Goal: Information Seeking & Learning: Learn about a topic

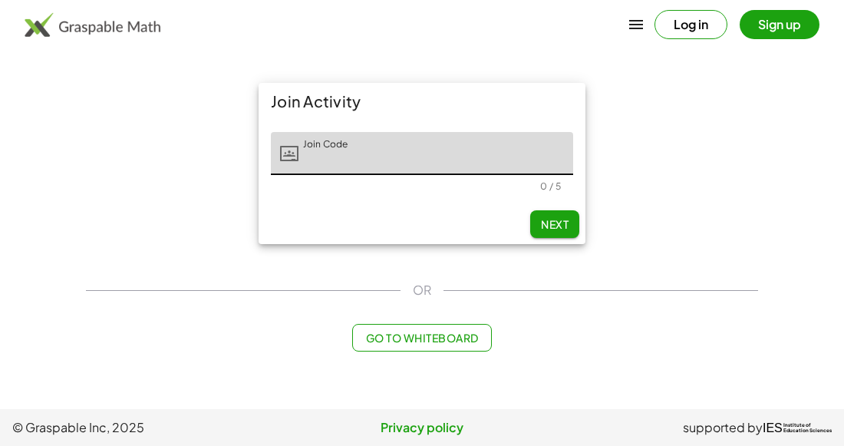
click at [384, 159] on input "Join Code" at bounding box center [435, 153] width 275 height 43
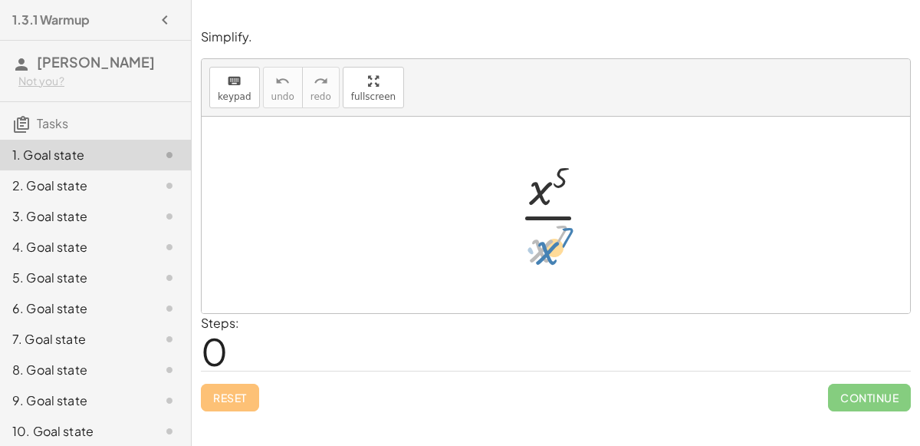
click at [549, 252] on div at bounding box center [562, 215] width 100 height 118
click at [542, 219] on div at bounding box center [562, 215] width 100 height 118
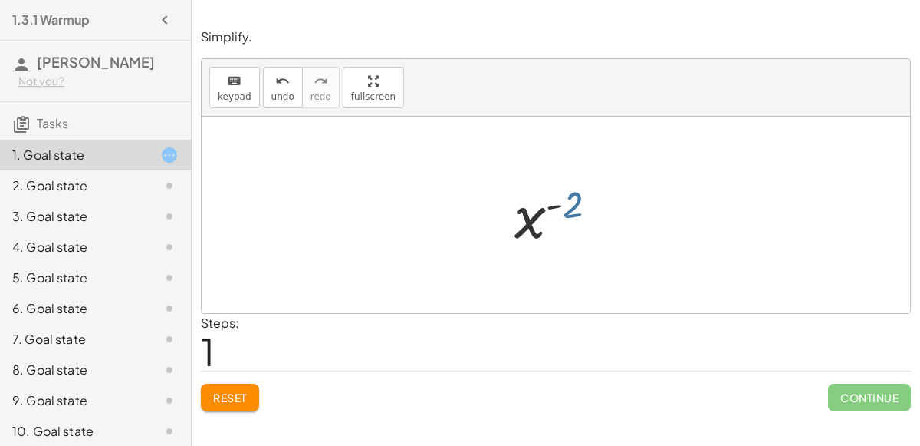
click at [571, 204] on div at bounding box center [562, 215] width 111 height 76
drag, startPoint x: 528, startPoint y: 222, endPoint x: 538, endPoint y: 292, distance: 71.3
click at [538, 292] on div "· x 5 · x 7 x ( + 5 − 7 ) x ( - 2 ) x ( ) - 2" at bounding box center [556, 215] width 709 height 196
drag, startPoint x: 527, startPoint y: 231, endPoint x: 532, endPoint y: 284, distance: 53.2
click at [532, 284] on div "· x 5 · x 7 x ( + 5 − 7 ) x ( - 2 ) x ( ) - 2" at bounding box center [556, 215] width 709 height 196
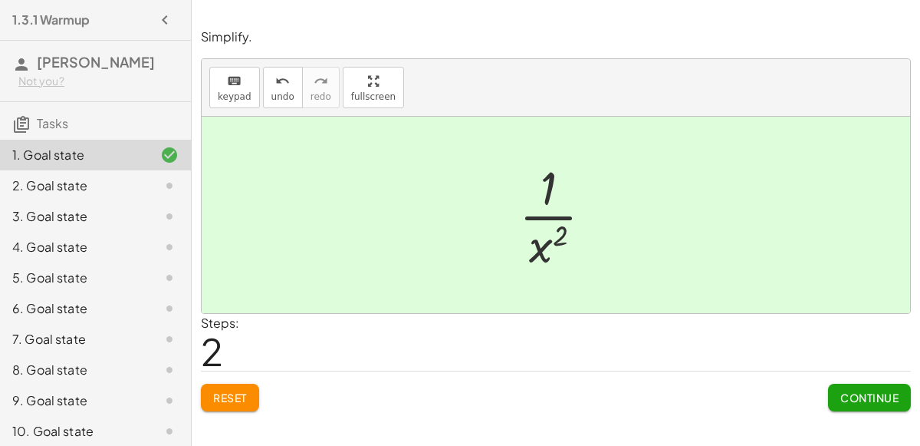
click at [850, 390] on span "Continue" at bounding box center [870, 397] width 58 height 14
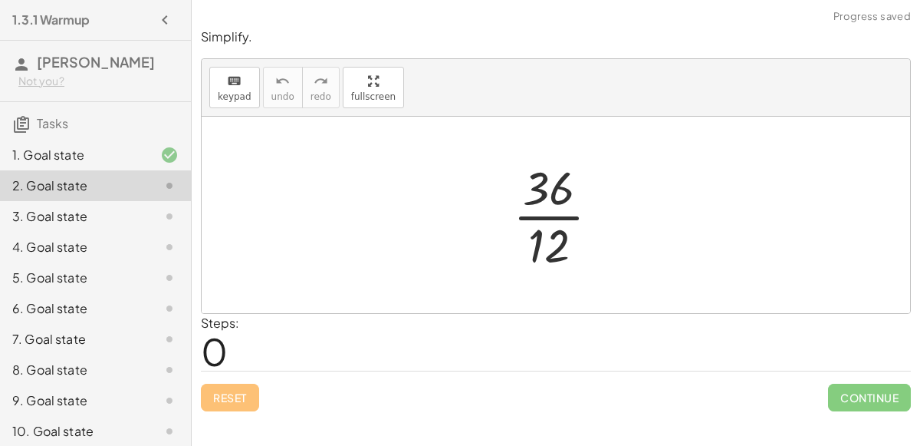
click at [561, 214] on div at bounding box center [562, 215] width 114 height 118
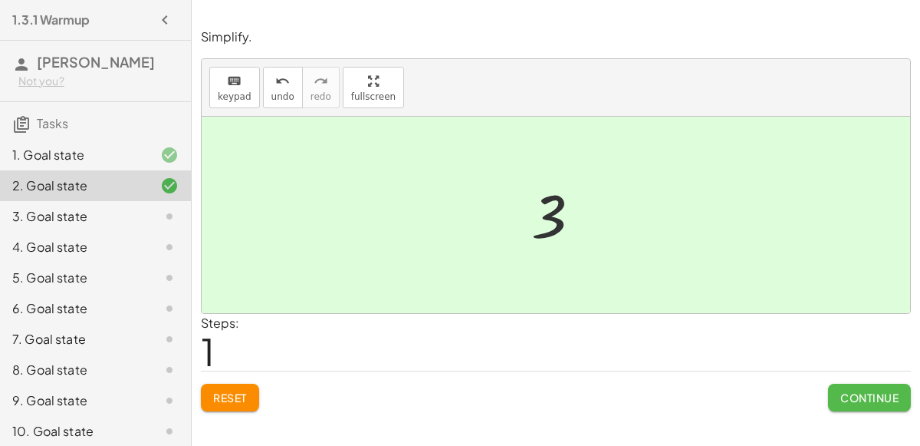
click at [851, 400] on span "Continue" at bounding box center [870, 397] width 58 height 14
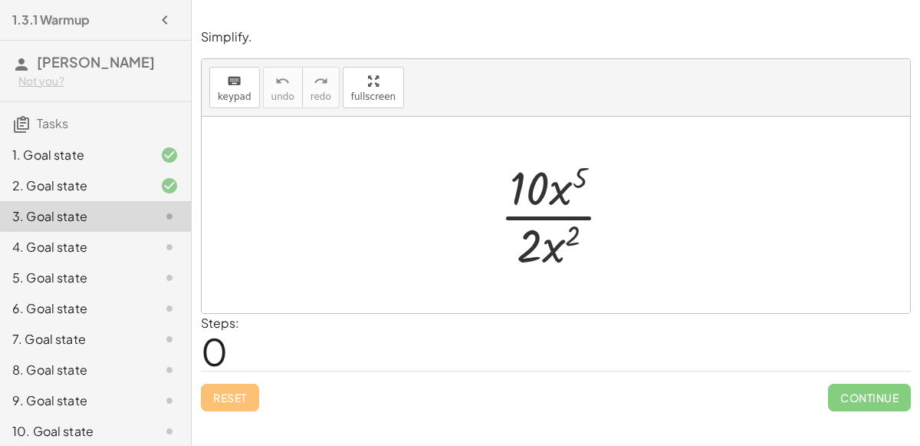
click at [544, 212] on div at bounding box center [562, 215] width 140 height 118
click at [532, 235] on div at bounding box center [562, 215] width 140 height 118
drag, startPoint x: 532, startPoint y: 232, endPoint x: 531, endPoint y: 193, distance: 38.4
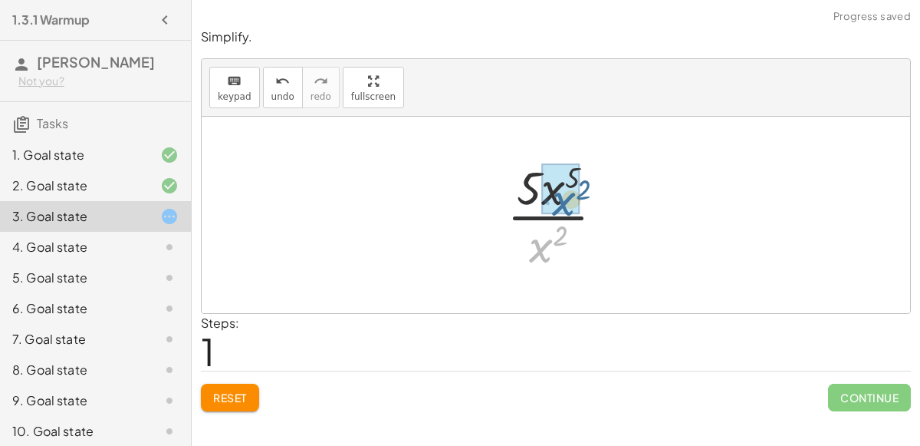
drag, startPoint x: 542, startPoint y: 249, endPoint x: 565, endPoint y: 203, distance: 51.5
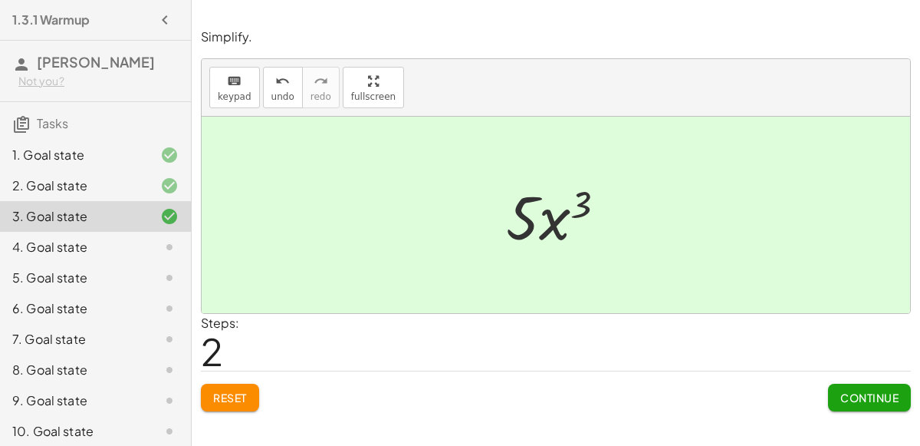
click at [838, 402] on button "Continue" at bounding box center [869, 398] width 83 height 28
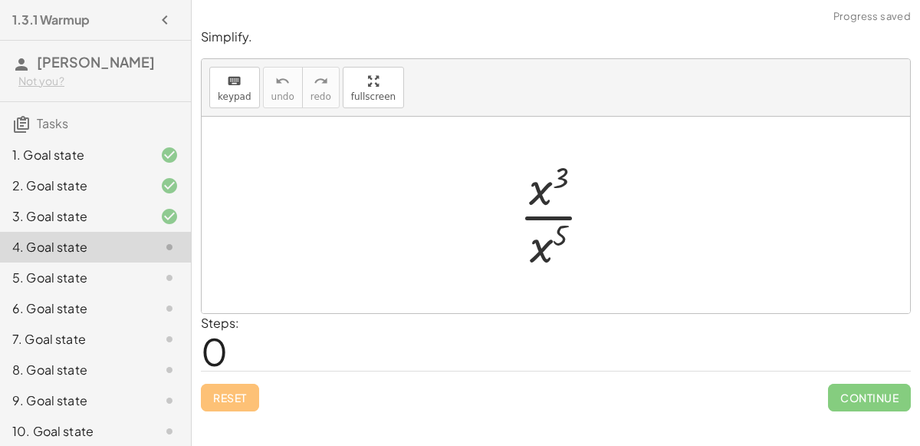
click at [543, 212] on div at bounding box center [562, 215] width 101 height 118
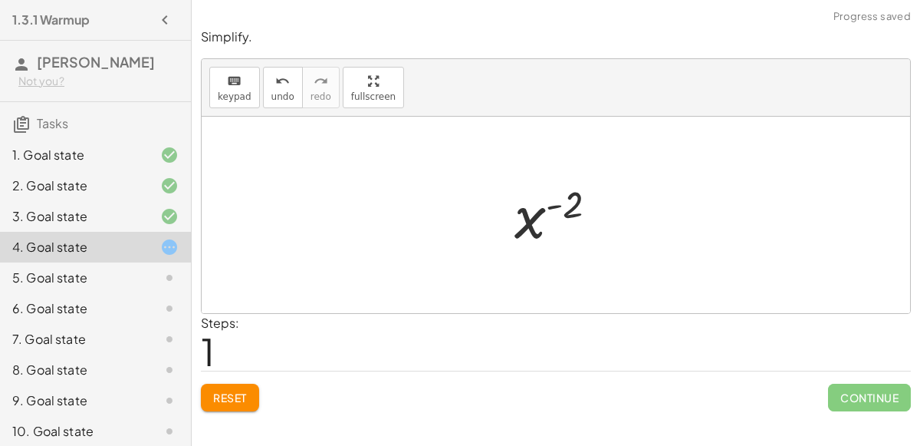
click at [517, 243] on div at bounding box center [562, 215] width 111 height 76
drag, startPoint x: 527, startPoint y: 222, endPoint x: 525, endPoint y: 285, distance: 62.9
click at [525, 285] on div "· x 3 · x 5 x ( + 3 − 5 ) x ( - 2 ) x ( ) - 2" at bounding box center [556, 215] width 709 height 196
drag, startPoint x: 525, startPoint y: 216, endPoint x: 525, endPoint y: 253, distance: 37.6
click at [525, 253] on div "· x 3 · x 5 x ( + 3 − 5 ) x ( - 2 ) x ( ) - 2" at bounding box center [557, 215] width 130 height 84
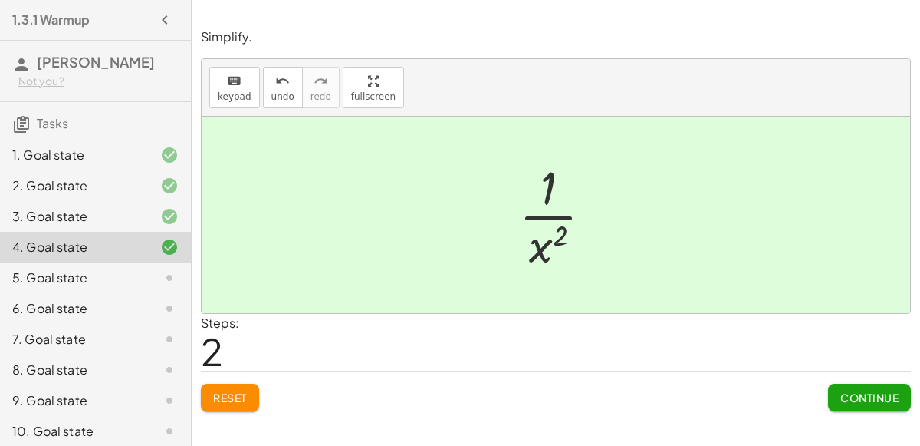
click at [848, 400] on span "Continue" at bounding box center [870, 397] width 58 height 14
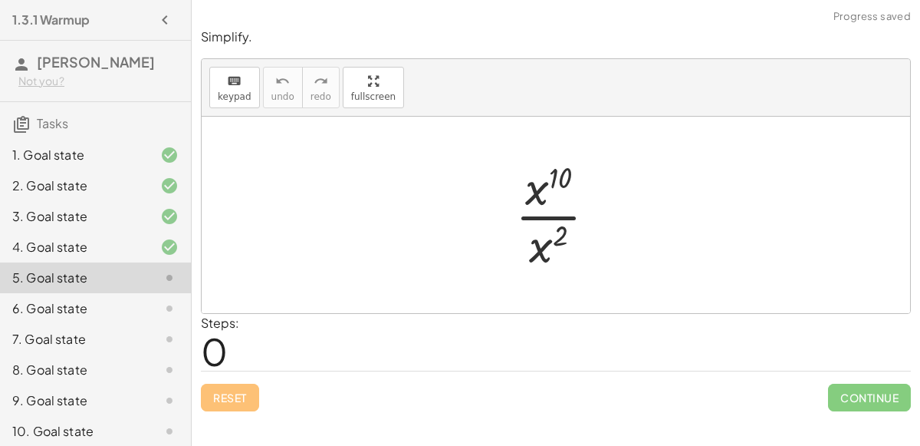
click at [553, 212] on div at bounding box center [562, 215] width 109 height 118
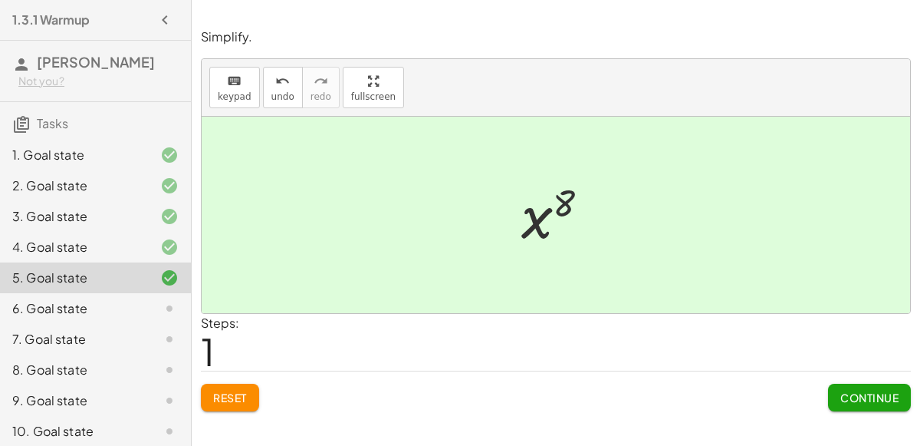
click at [856, 403] on button "Continue" at bounding box center [869, 398] width 83 height 28
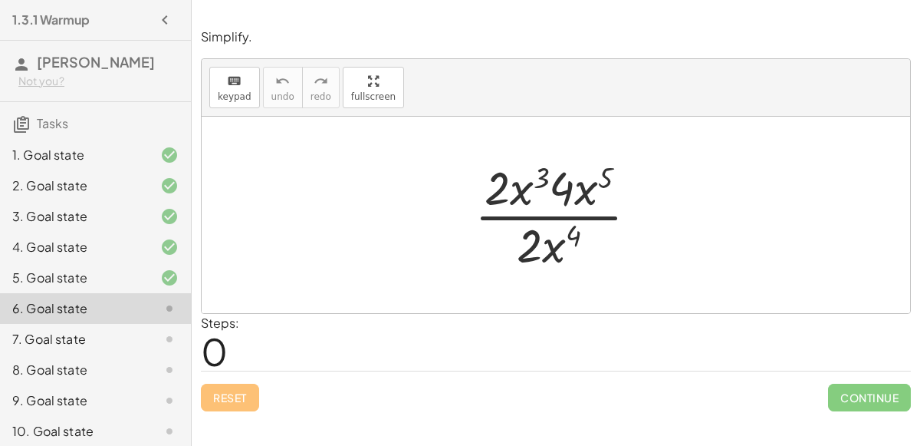
click at [502, 213] on div at bounding box center [562, 215] width 191 height 118
drag, startPoint x: 529, startPoint y: 244, endPoint x: 499, endPoint y: 208, distance: 46.8
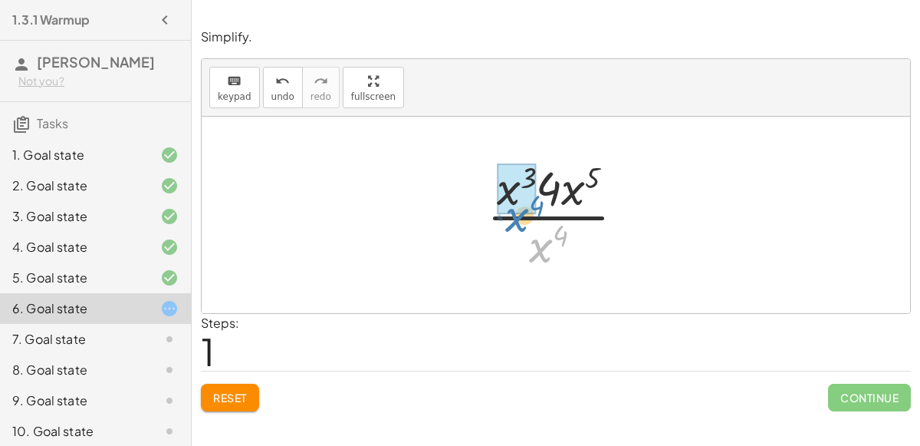
drag, startPoint x: 539, startPoint y: 249, endPoint x: 516, endPoint y: 219, distance: 37.7
click at [516, 219] on div at bounding box center [562, 215] width 166 height 118
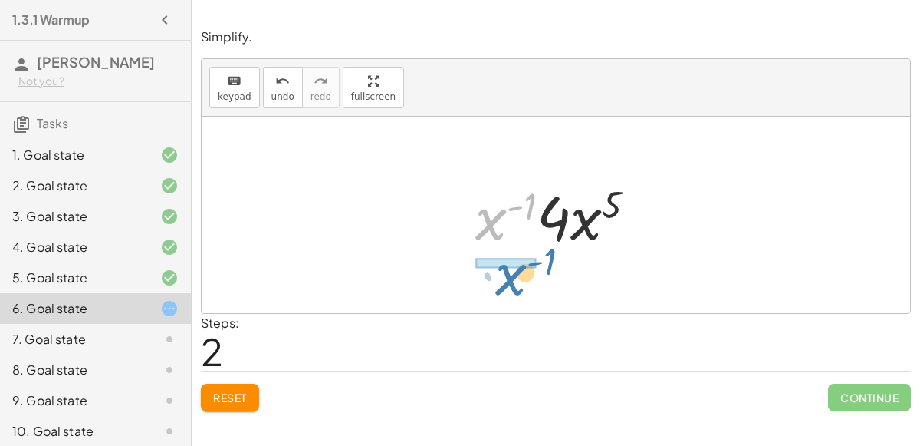
drag, startPoint x: 489, startPoint y: 222, endPoint x: 505, endPoint y: 279, distance: 58.8
click at [505, 279] on div "· 2 · x 3 · 4 · x 5 · 2 · x 4 · x 3 · 4 · x 5 · x 4 · x ( + 3 − 4 ) · 4 · x 5 ·…" at bounding box center [556, 215] width 709 height 196
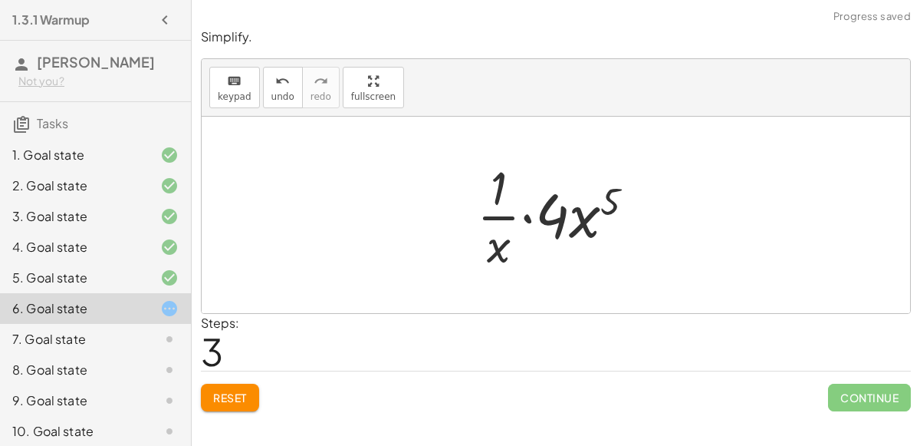
click at [527, 216] on div at bounding box center [562, 215] width 186 height 118
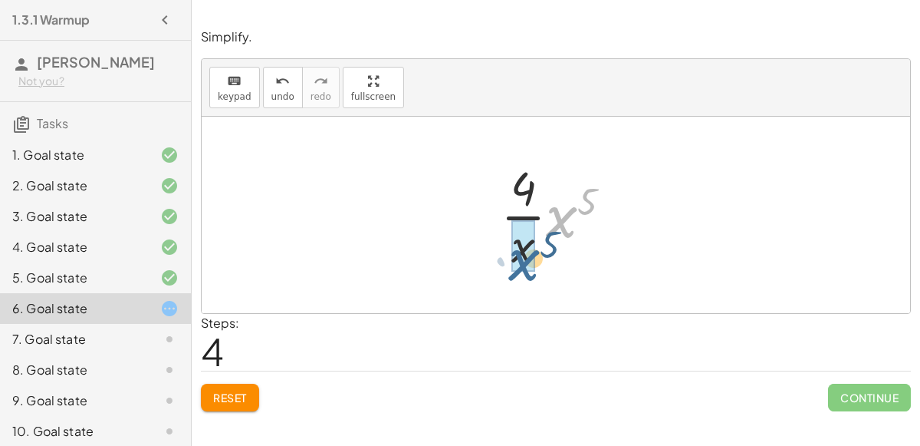
drag, startPoint x: 563, startPoint y: 219, endPoint x: 525, endPoint y: 258, distance: 54.8
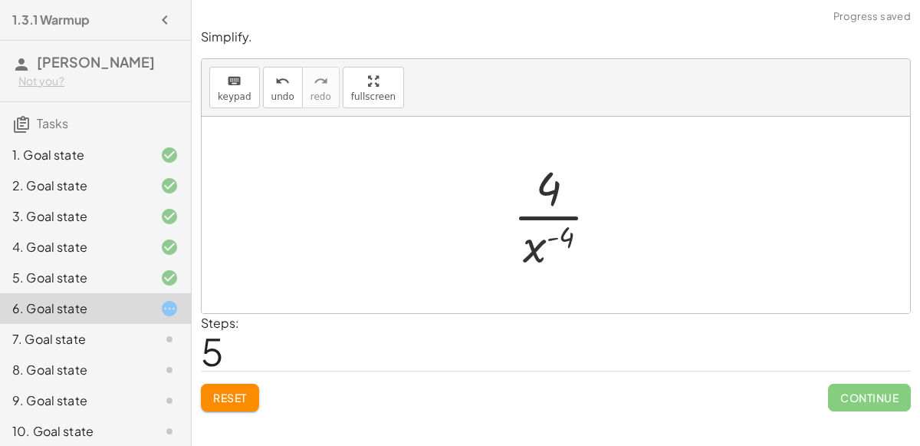
click at [551, 216] on div at bounding box center [562, 215] width 114 height 118
click at [541, 253] on div at bounding box center [562, 215] width 114 height 118
click at [545, 214] on div at bounding box center [562, 215] width 114 height 118
drag, startPoint x: 531, startPoint y: 255, endPoint x: 531, endPoint y: 213, distance: 41.4
click at [531, 213] on div at bounding box center [562, 215] width 114 height 118
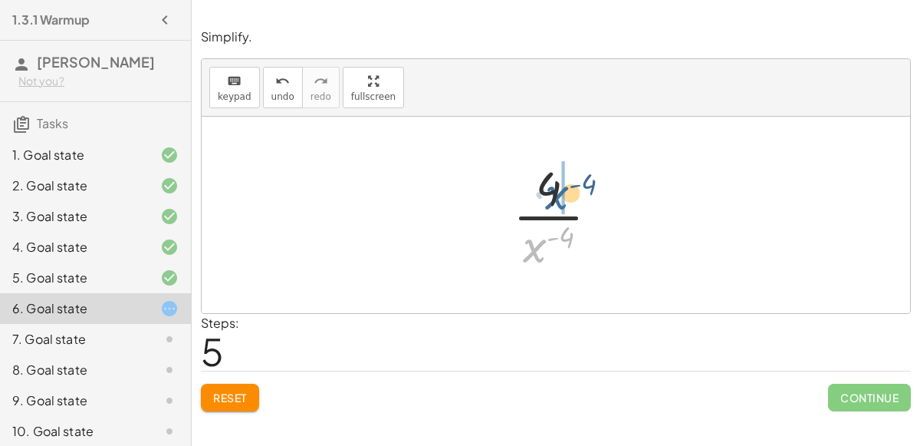
drag, startPoint x: 534, startPoint y: 247, endPoint x: 554, endPoint y: 193, distance: 57.3
click at [554, 193] on div at bounding box center [562, 215] width 114 height 118
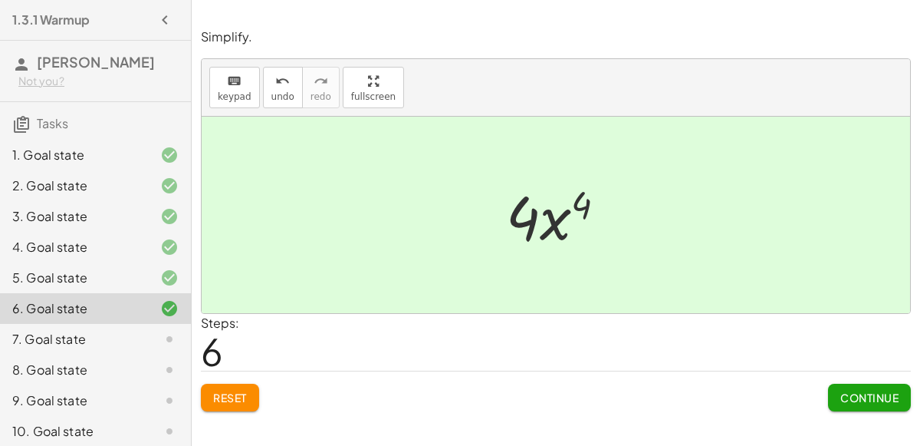
click at [847, 399] on span "Continue" at bounding box center [870, 397] width 58 height 14
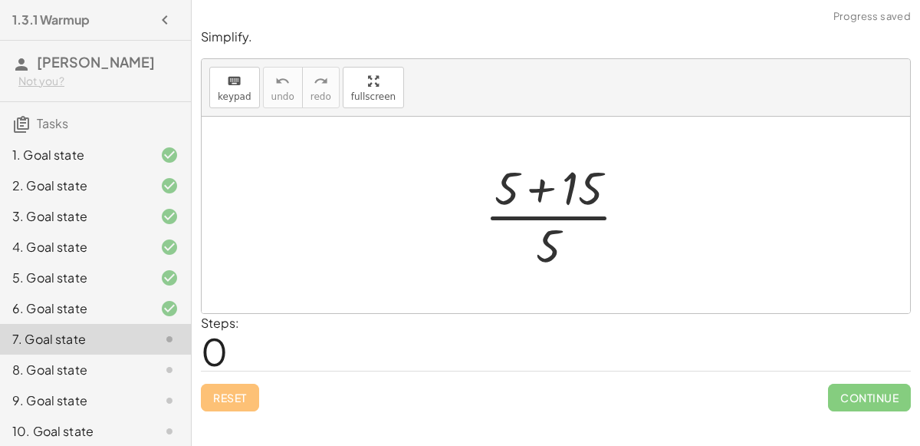
click at [529, 186] on div at bounding box center [562, 215] width 170 height 118
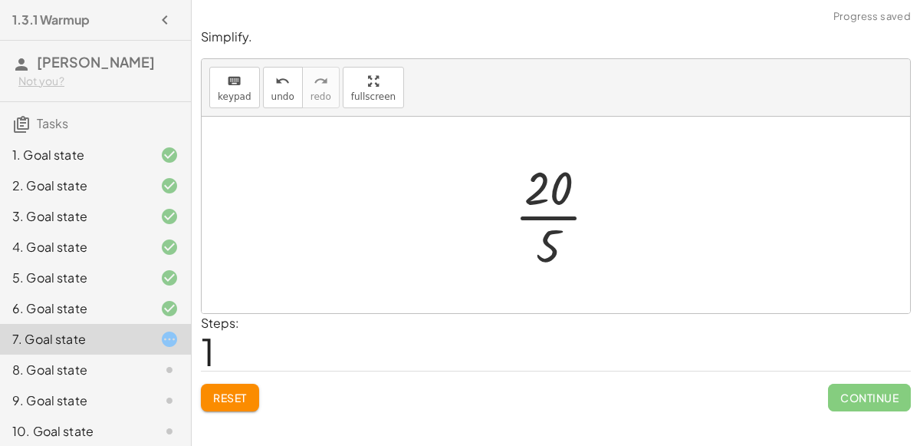
click at [545, 214] on div at bounding box center [562, 215] width 110 height 118
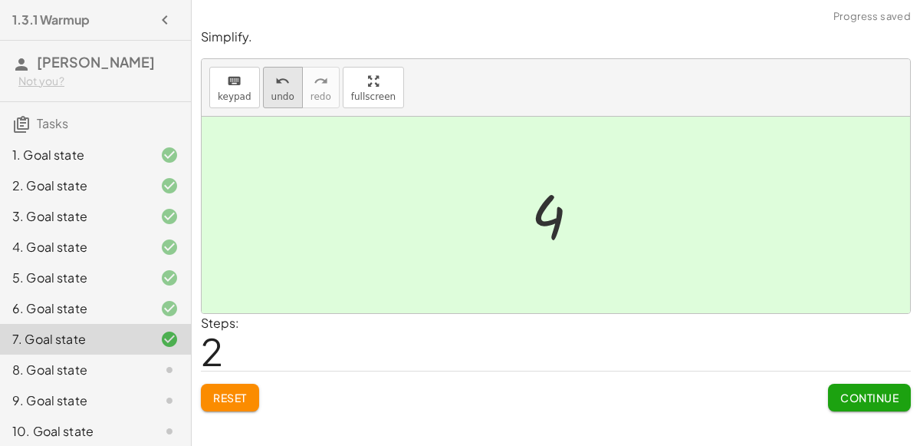
click at [281, 77] on icon "undo" at bounding box center [282, 81] width 15 height 18
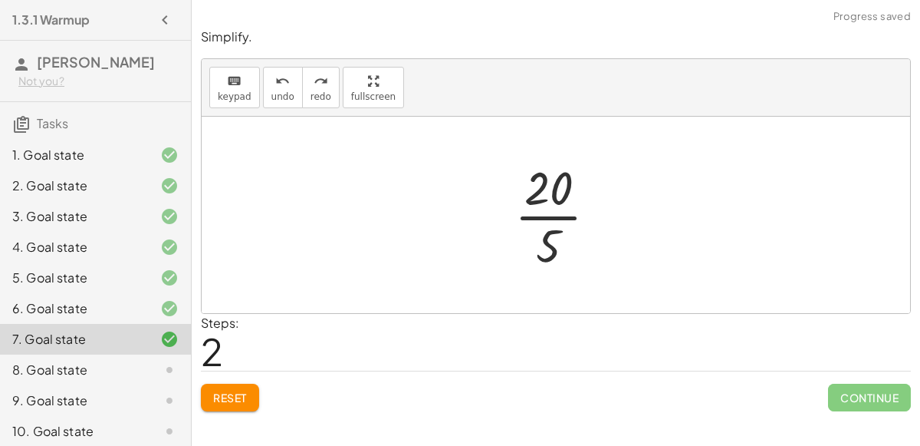
click at [229, 393] on span "Reset" at bounding box center [230, 397] width 34 height 14
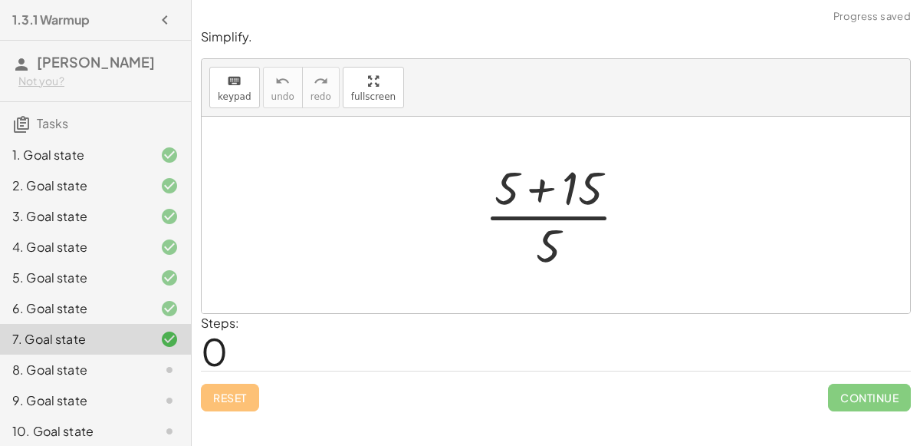
click at [534, 203] on div at bounding box center [562, 215] width 170 height 118
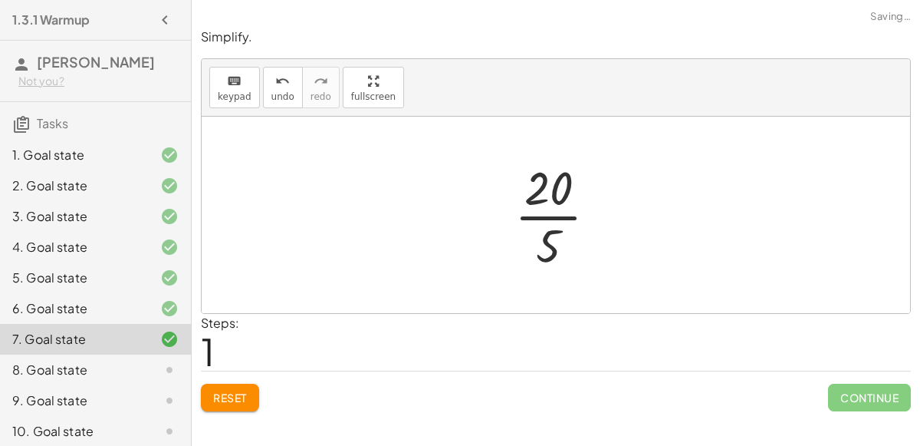
click at [572, 210] on div at bounding box center [562, 215] width 110 height 118
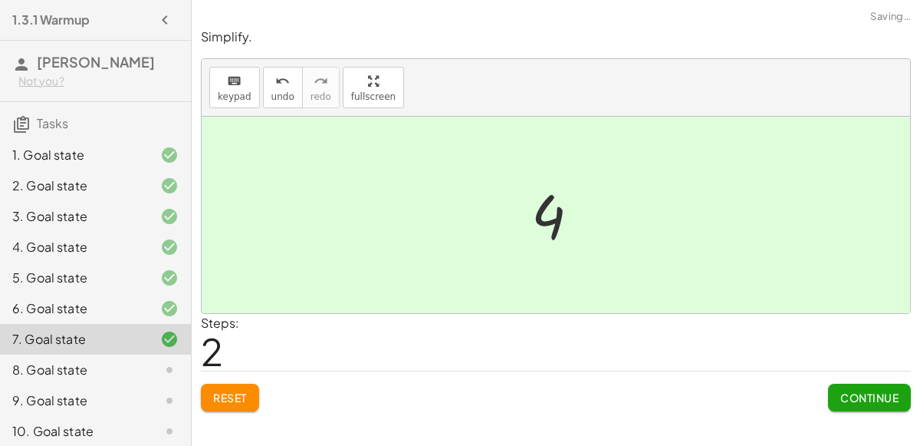
click at [845, 390] on span "Continue" at bounding box center [870, 397] width 58 height 14
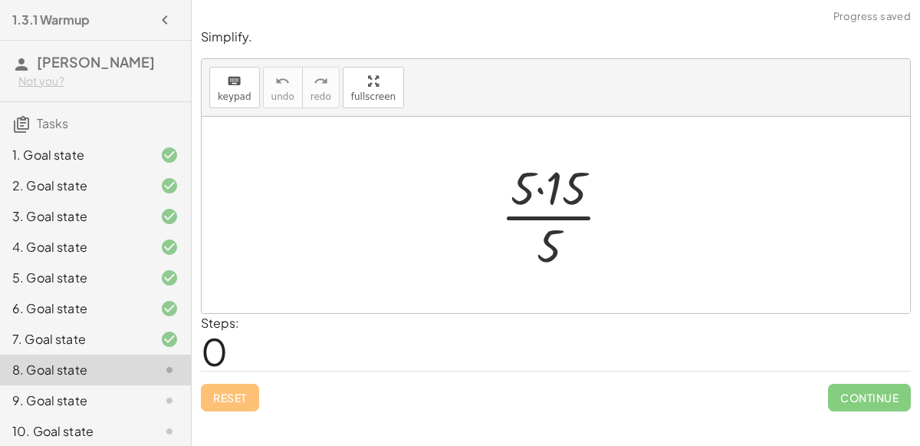
click at [540, 188] on div at bounding box center [562, 215] width 138 height 118
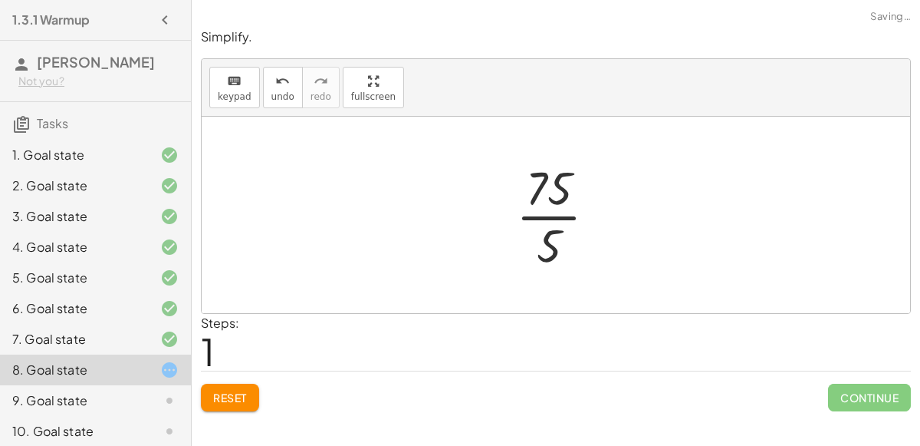
click at [555, 212] on div at bounding box center [563, 215] width 108 height 118
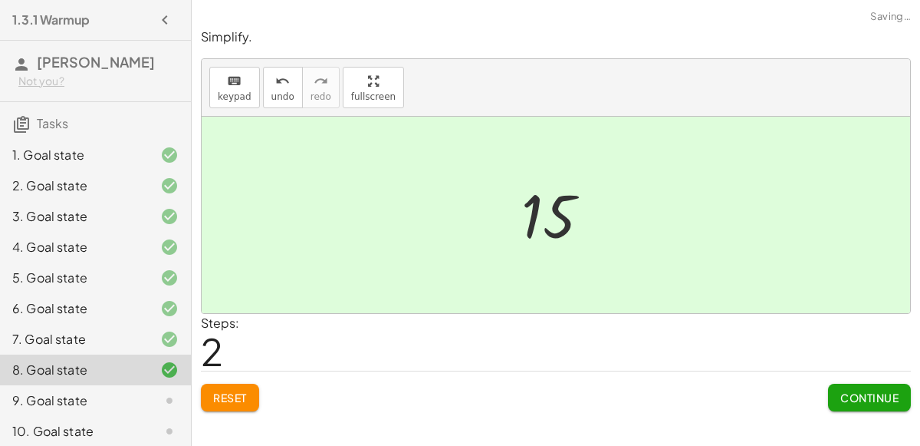
click at [854, 403] on button "Continue" at bounding box center [869, 398] width 83 height 28
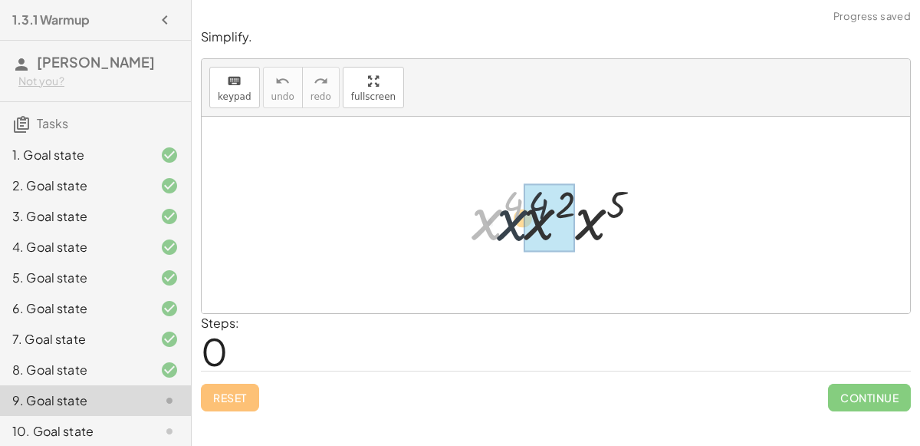
drag, startPoint x: 491, startPoint y: 217, endPoint x: 534, endPoint y: 217, distance: 43.0
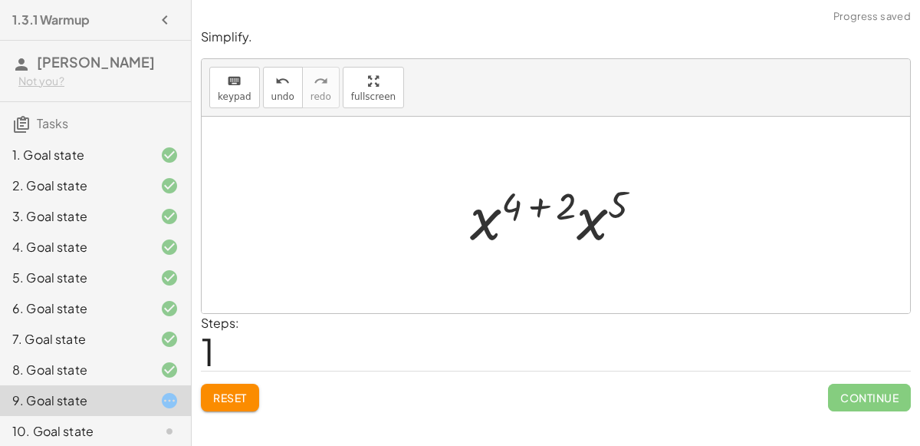
click at [544, 204] on div at bounding box center [563, 215] width 200 height 79
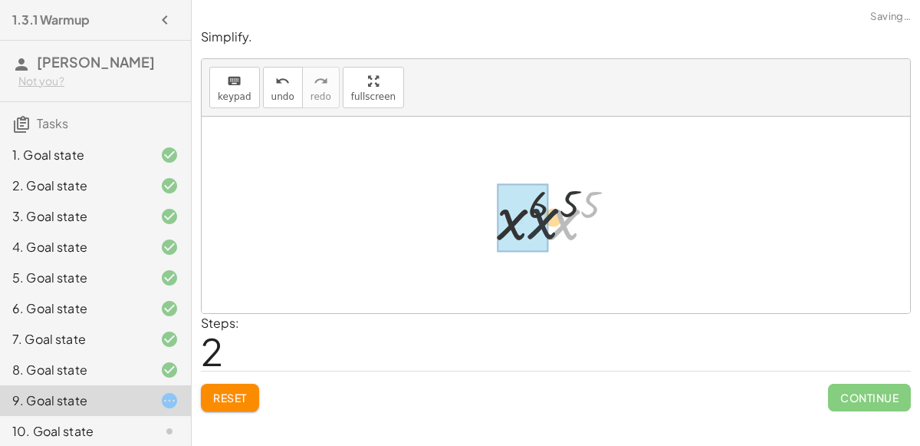
drag, startPoint x: 568, startPoint y: 216, endPoint x: 522, endPoint y: 212, distance: 46.1
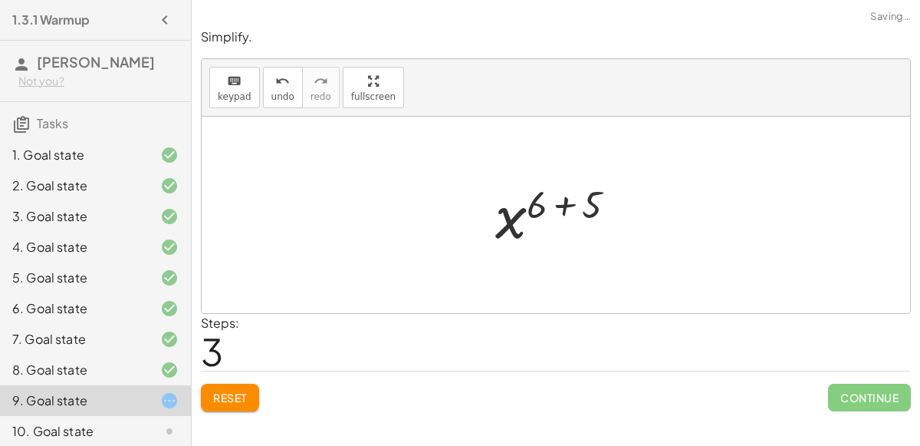
click at [564, 204] on div at bounding box center [562, 215] width 148 height 76
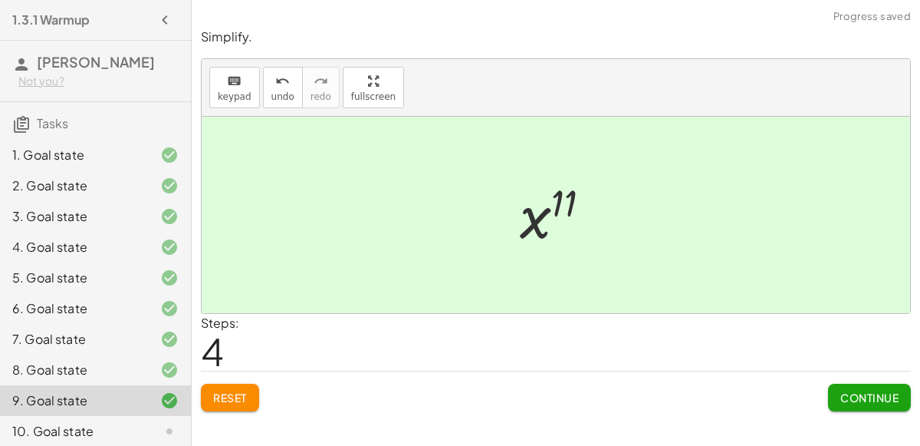
click at [831, 393] on button "Continue" at bounding box center [869, 398] width 83 height 28
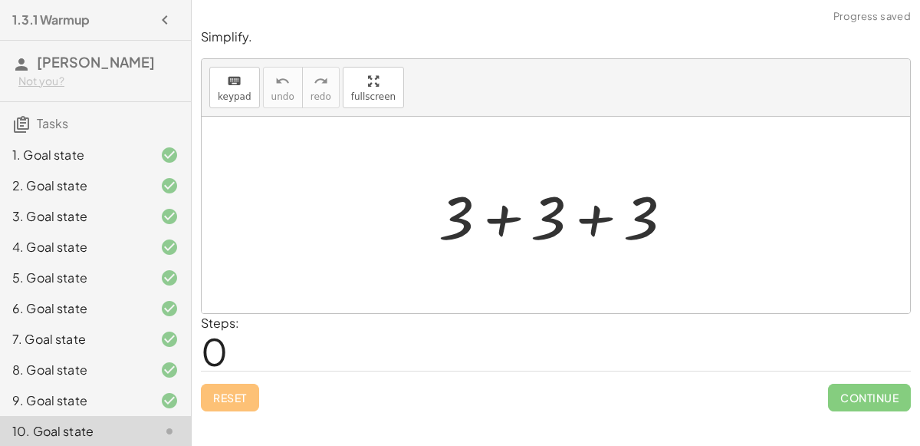
scroll to position [343, 0]
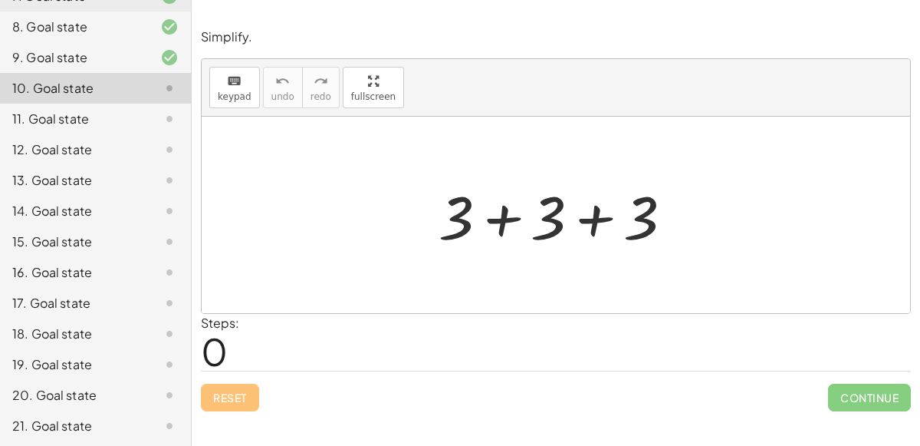
click at [505, 218] on div at bounding box center [562, 215] width 262 height 79
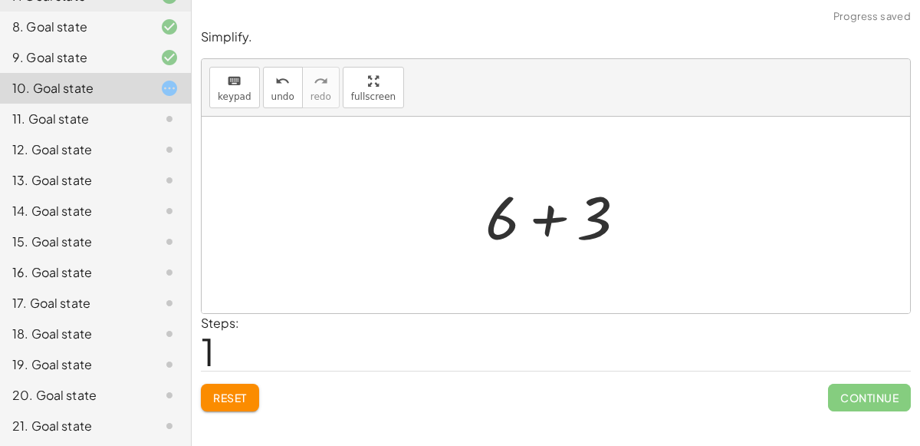
click at [546, 229] on div at bounding box center [562, 215] width 169 height 79
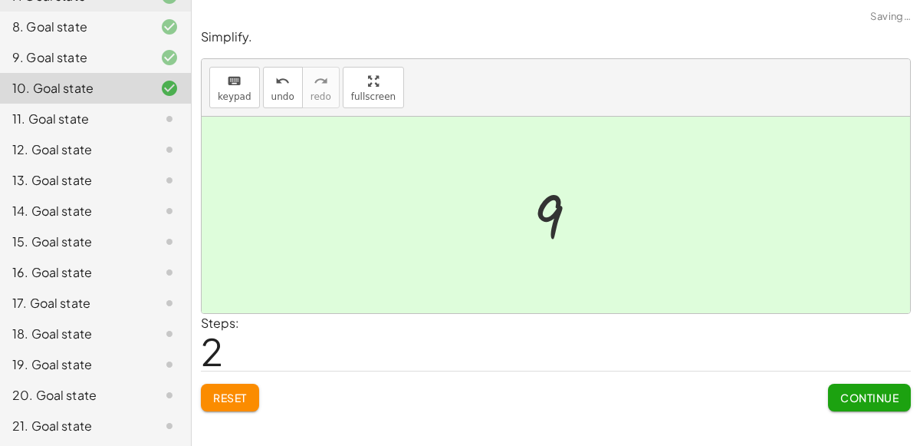
click at [837, 391] on button "Continue" at bounding box center [869, 398] width 83 height 28
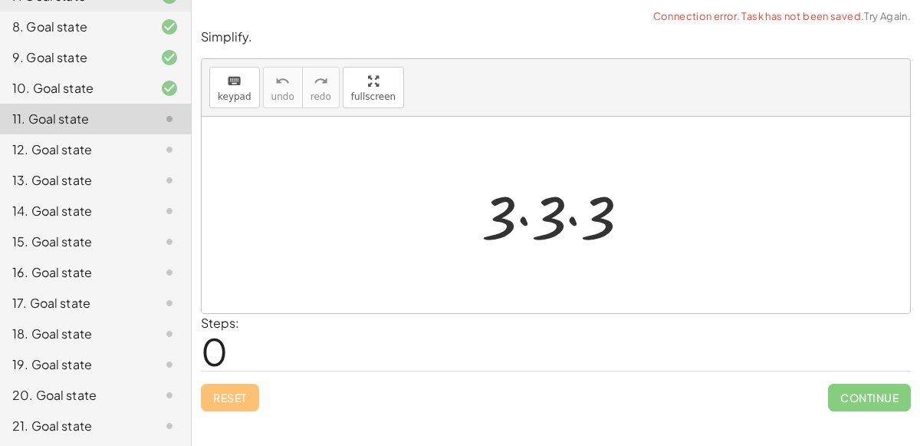
click at [519, 218] on div at bounding box center [562, 215] width 176 height 79
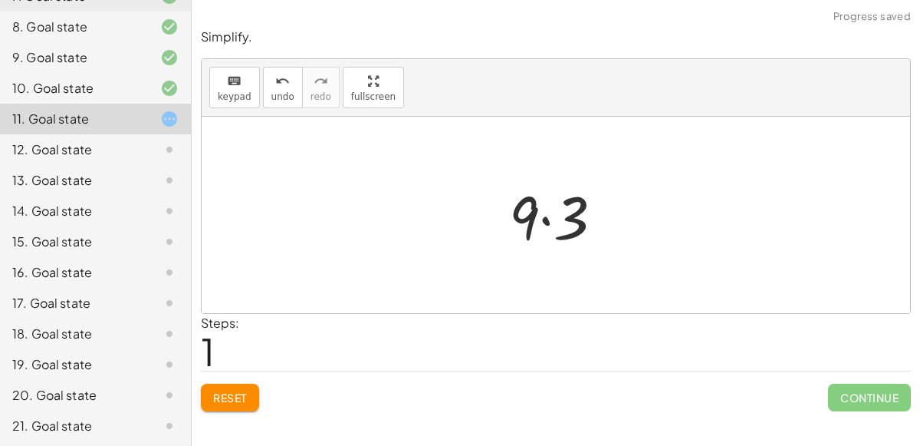
click at [544, 218] on div at bounding box center [563, 215] width 122 height 79
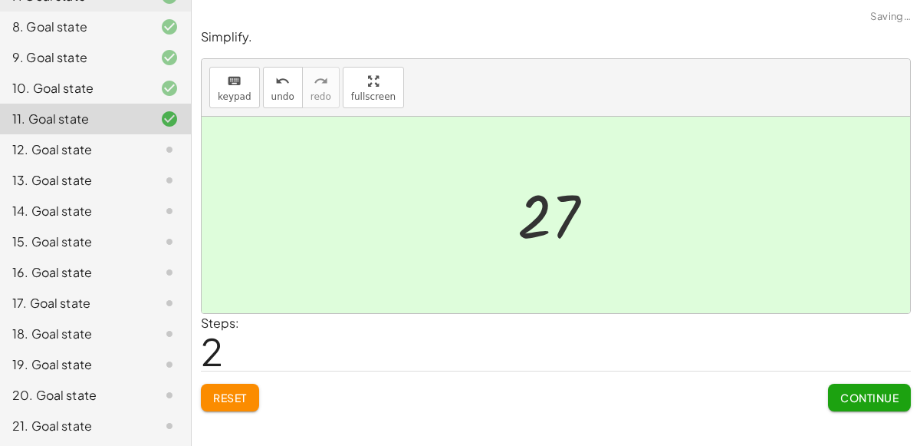
click at [841, 390] on span "Continue" at bounding box center [870, 397] width 58 height 14
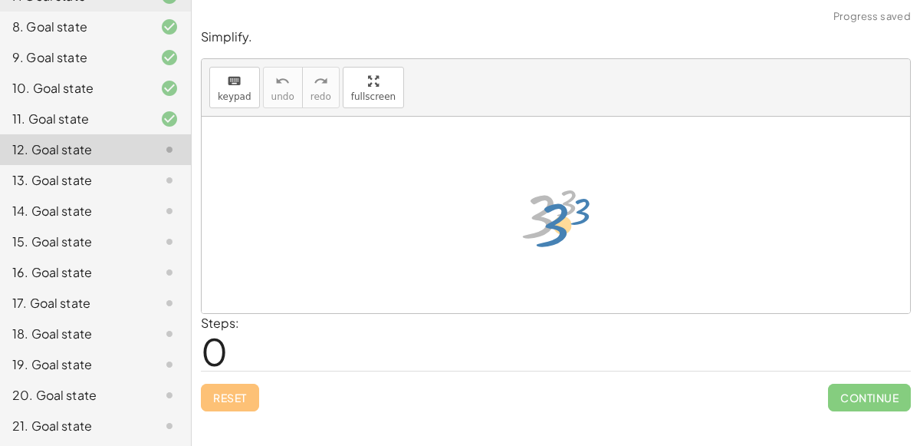
click at [539, 209] on div at bounding box center [562, 215] width 98 height 76
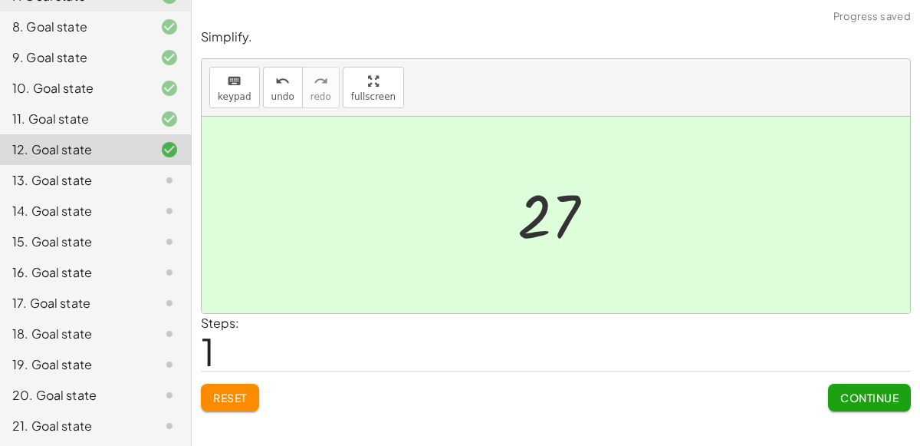
click at [838, 384] on button "Continue" at bounding box center [869, 398] width 83 height 28
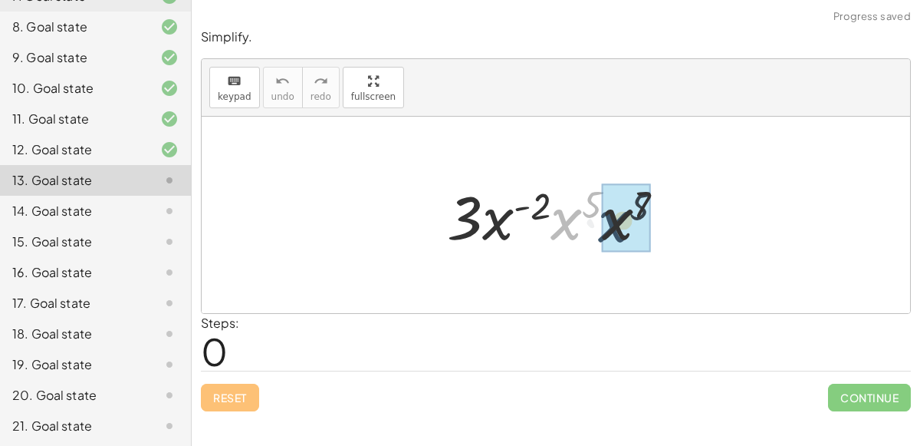
drag, startPoint x: 568, startPoint y: 222, endPoint x: 616, endPoint y: 224, distance: 47.6
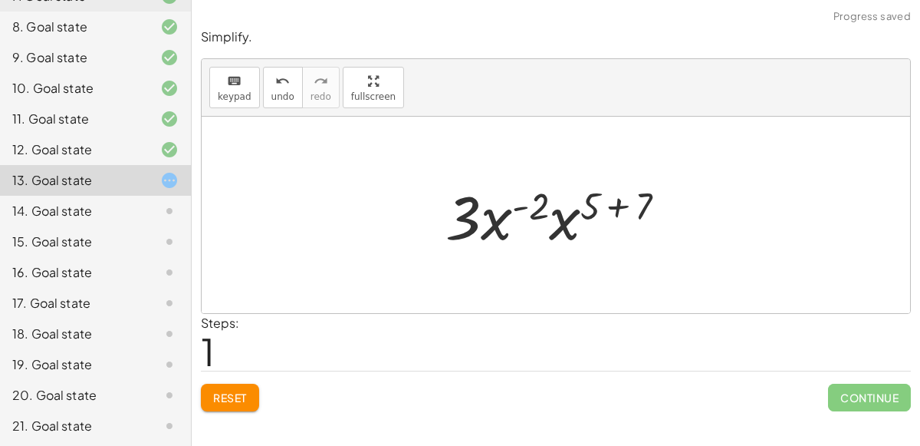
click at [620, 209] on div at bounding box center [562, 215] width 249 height 79
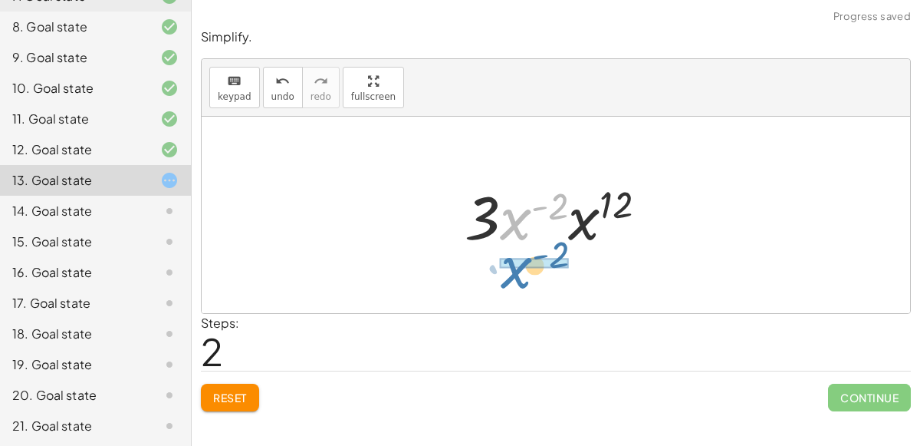
drag, startPoint x: 512, startPoint y: 226, endPoint x: 515, endPoint y: 279, distance: 53.0
click at [515, 279] on div "· 3 · x ( - 2 ) · x 5 · x 7 · 3 · x ( - 2 ) · x ( + 5 + 7 ) · x ( - 2 ) · 3 · x…" at bounding box center [556, 215] width 709 height 196
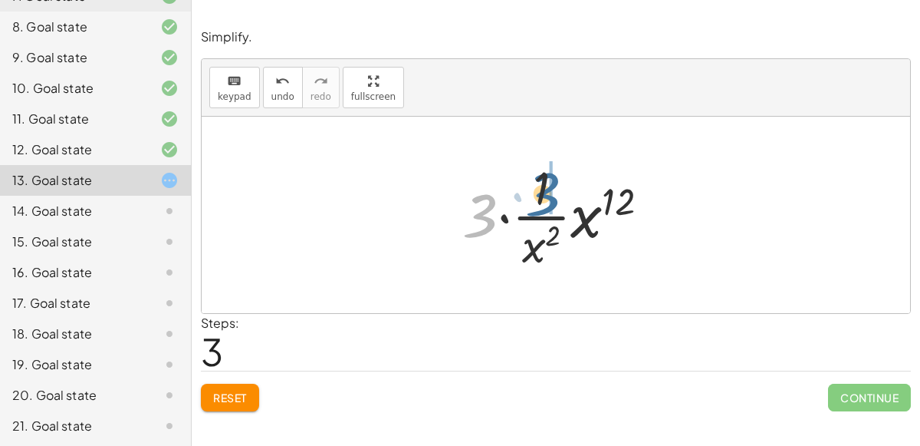
drag, startPoint x: 479, startPoint y: 210, endPoint x: 540, endPoint y: 189, distance: 65.0
click at [540, 189] on div at bounding box center [562, 215] width 215 height 118
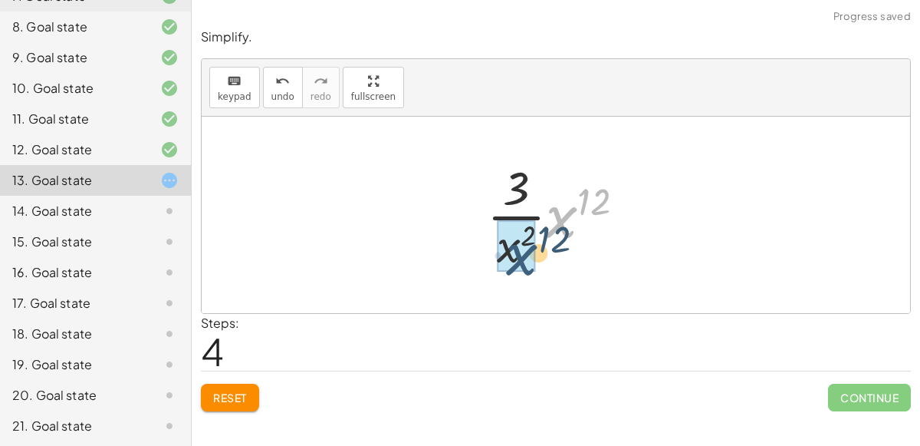
drag, startPoint x: 571, startPoint y: 215, endPoint x: 518, endPoint y: 252, distance: 64.9
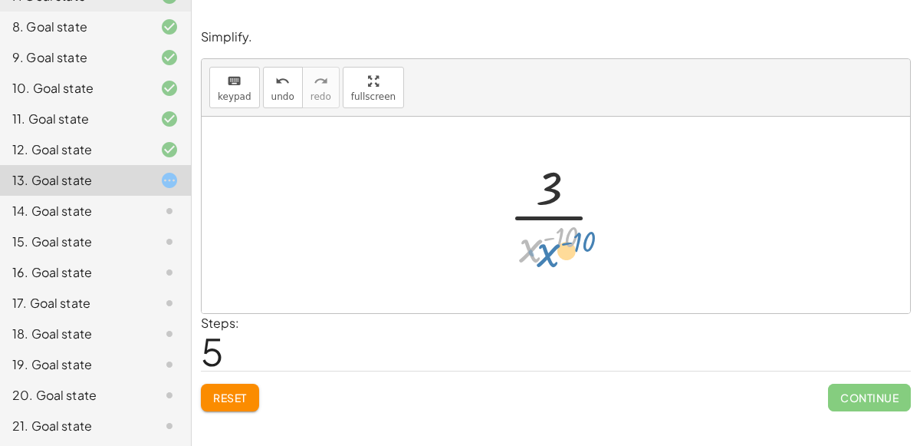
drag, startPoint x: 532, startPoint y: 245, endPoint x: 542, endPoint y: 245, distance: 10.7
click at [542, 245] on div at bounding box center [563, 215] width 122 height 118
click at [558, 235] on div at bounding box center [563, 215] width 122 height 118
click at [546, 235] on div at bounding box center [563, 215] width 122 height 118
click at [553, 221] on div at bounding box center [563, 215] width 122 height 118
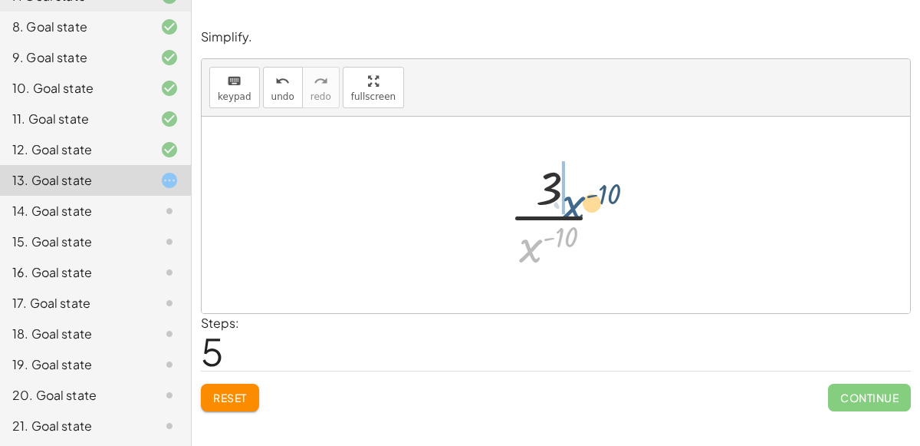
drag, startPoint x: 536, startPoint y: 249, endPoint x: 566, endPoint y: 202, distance: 56.2
click at [566, 202] on div at bounding box center [563, 215] width 122 height 118
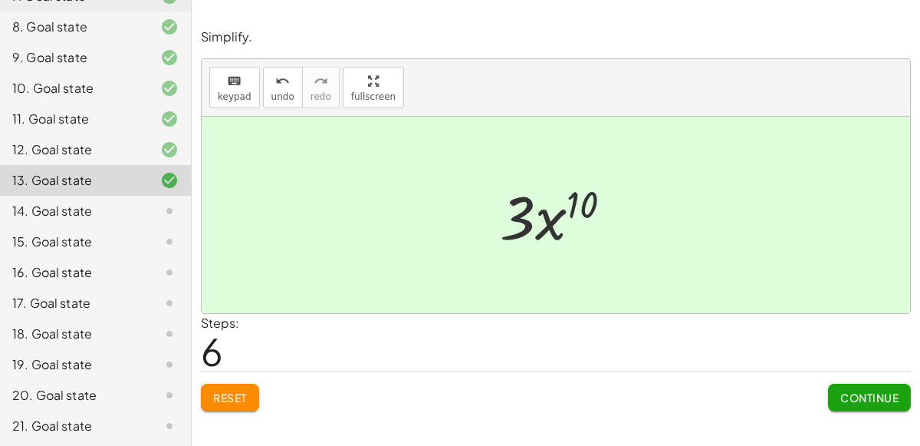
click at [855, 400] on span "Continue" at bounding box center [870, 397] width 58 height 14
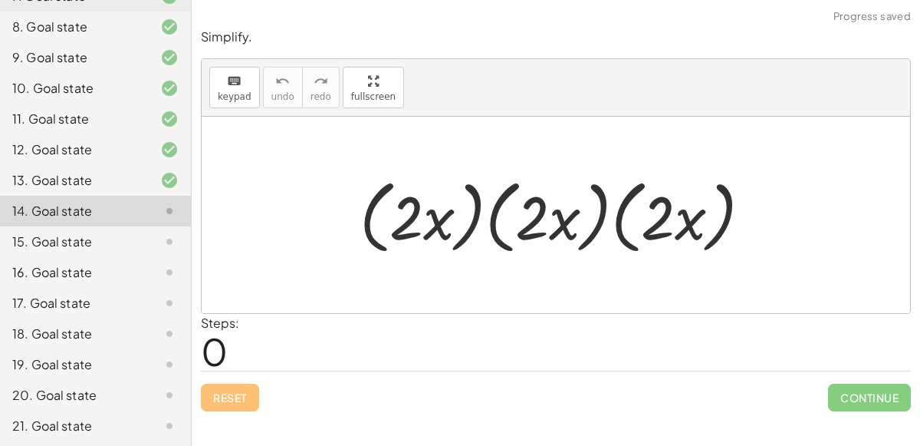
click at [443, 218] on div at bounding box center [562, 215] width 420 height 88
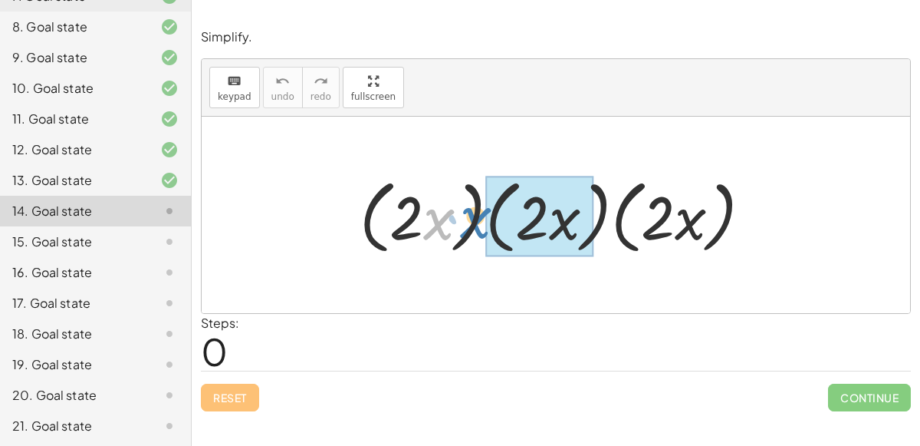
drag, startPoint x: 428, startPoint y: 219, endPoint x: 521, endPoint y: 216, distance: 92.9
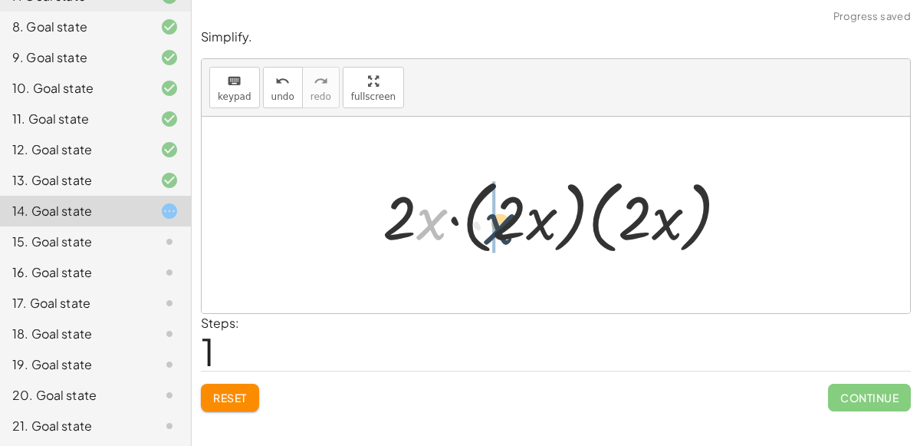
drag, startPoint x: 420, startPoint y: 216, endPoint x: 525, endPoint y: 219, distance: 105.1
click at [525, 219] on div at bounding box center [562, 215] width 374 height 88
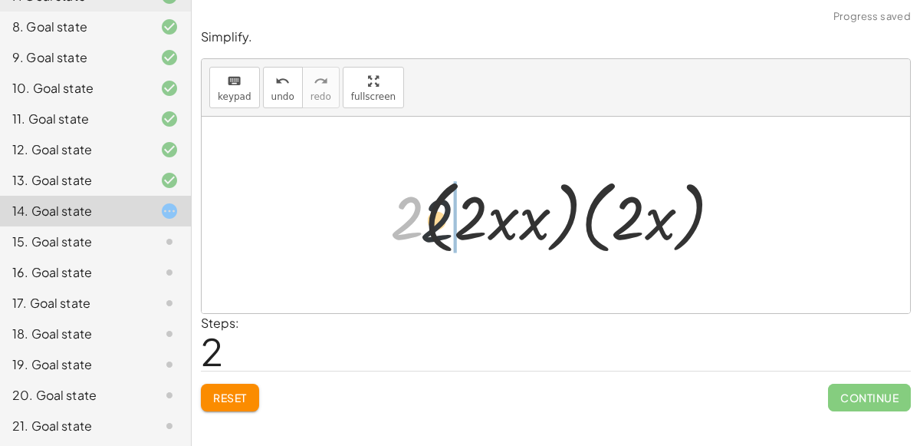
drag, startPoint x: 409, startPoint y: 220, endPoint x: 499, endPoint y: 226, distance: 89.9
click at [499, 226] on div at bounding box center [562, 215] width 359 height 88
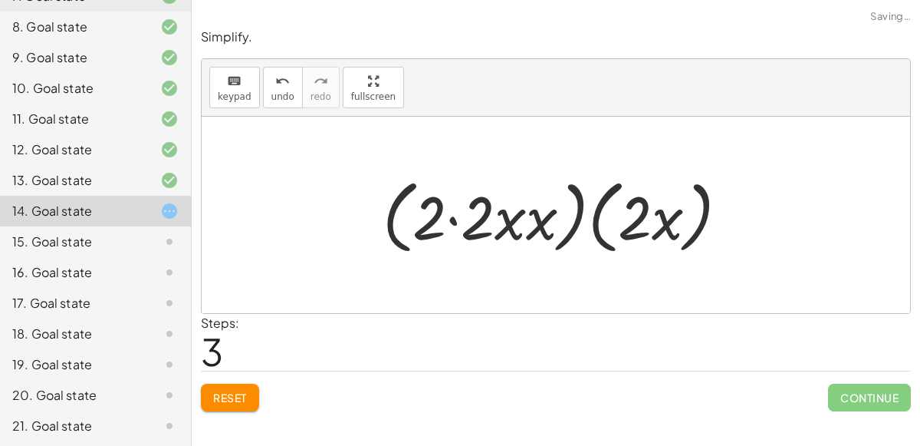
click at [452, 214] on div at bounding box center [562, 215] width 374 height 88
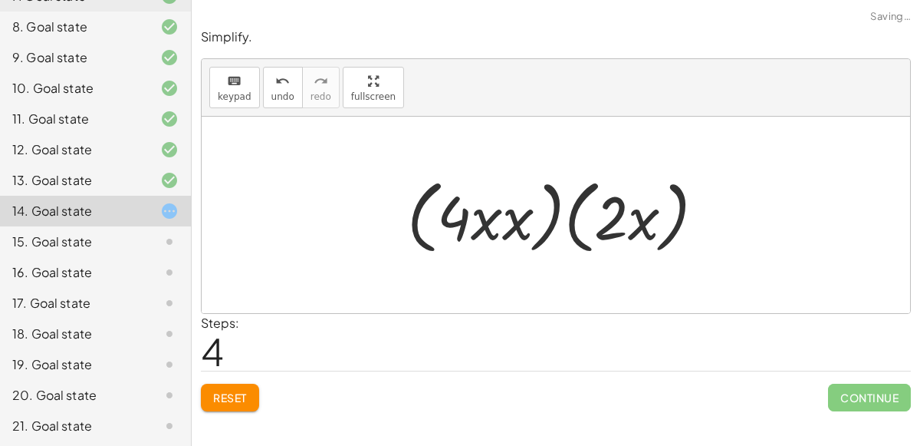
click at [495, 222] on div at bounding box center [563, 215] width 326 height 88
drag, startPoint x: 494, startPoint y: 222, endPoint x: 535, endPoint y: 225, distance: 40.7
click at [535, 225] on div at bounding box center [563, 215] width 326 height 88
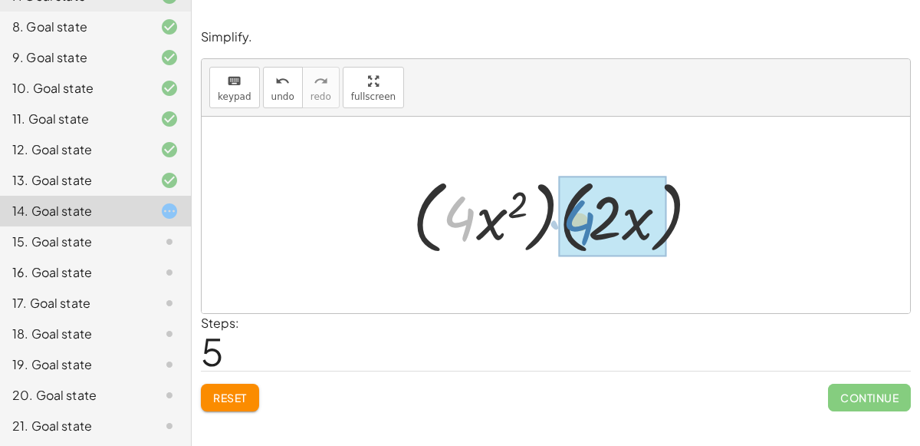
drag, startPoint x: 473, startPoint y: 223, endPoint x: 594, endPoint y: 226, distance: 121.2
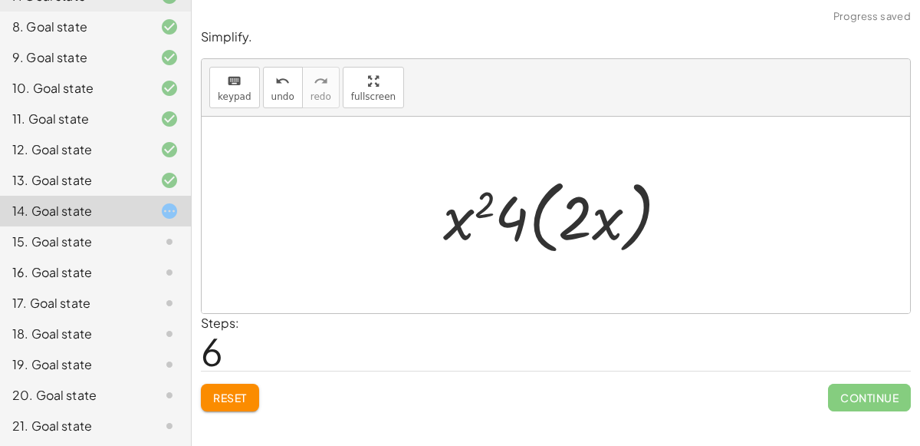
click at [536, 223] on div at bounding box center [563, 215] width 254 height 88
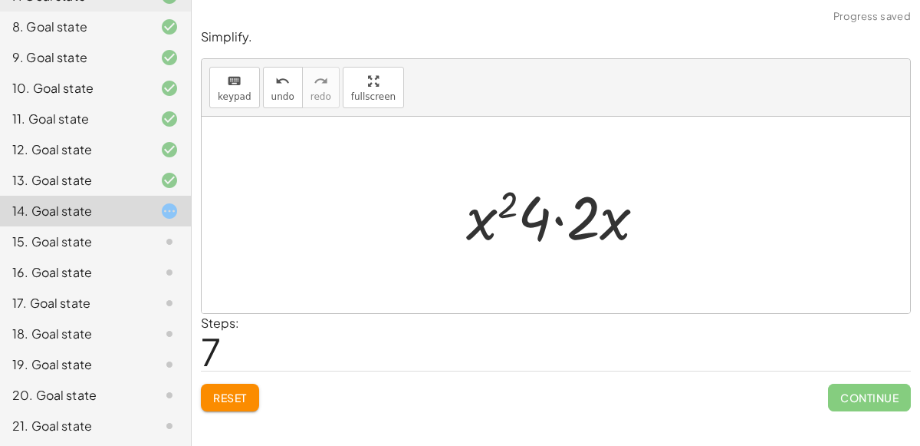
click at [533, 215] on div at bounding box center [563, 215] width 208 height 79
click at [556, 215] on div at bounding box center [563, 215] width 208 height 79
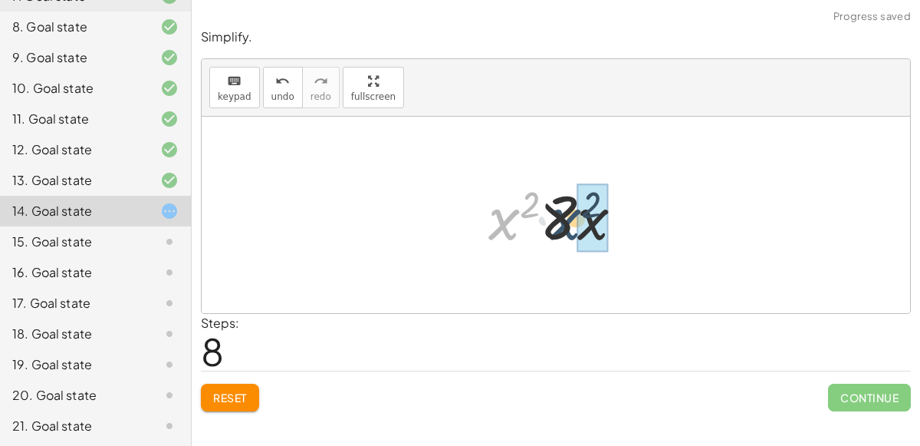
drag, startPoint x: 514, startPoint y: 219, endPoint x: 584, endPoint y: 219, distance: 69.8
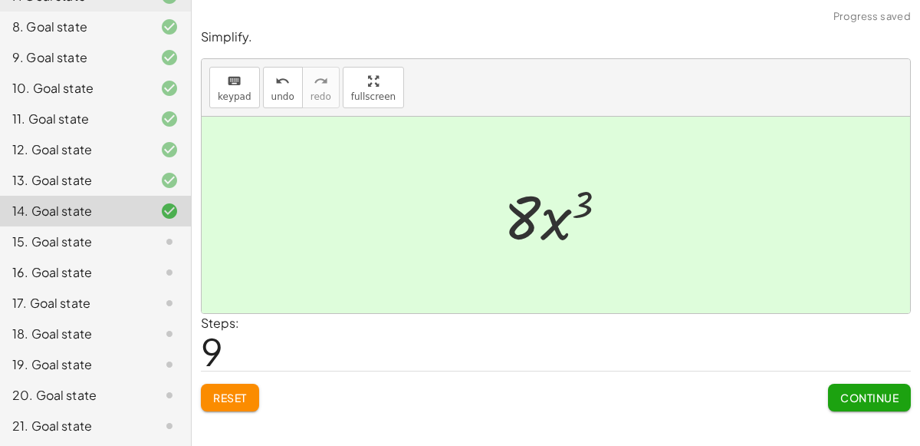
click at [844, 408] on button "Continue" at bounding box center [869, 398] width 83 height 28
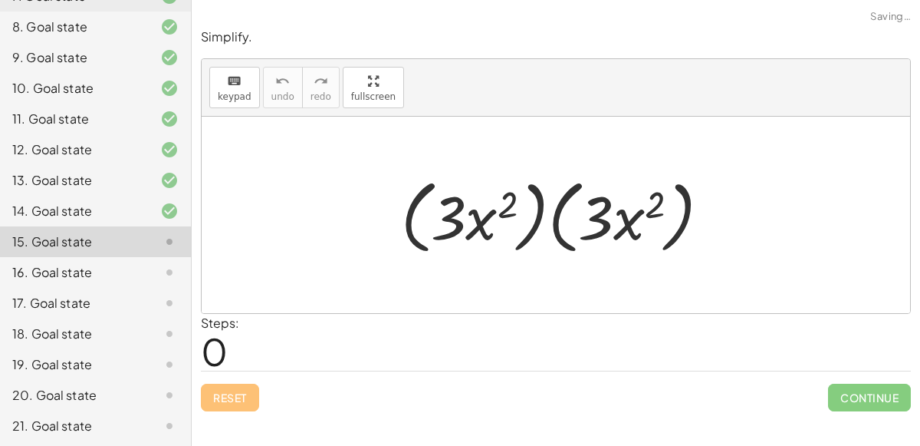
click at [536, 216] on div at bounding box center [562, 215] width 338 height 88
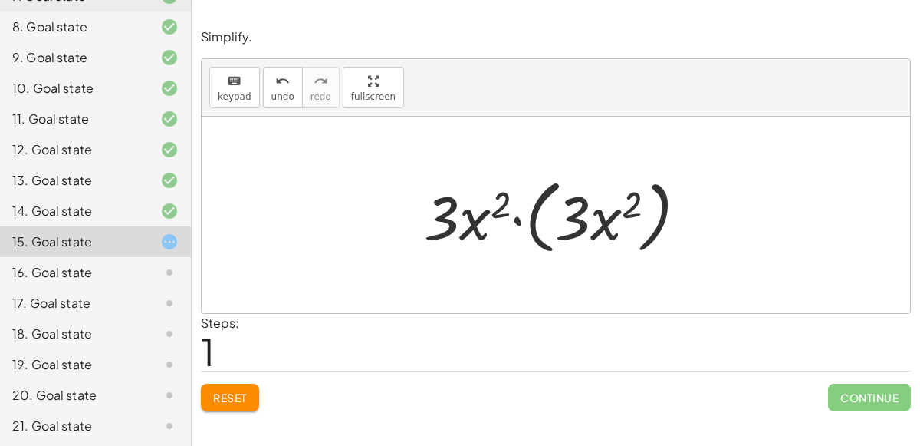
click at [515, 216] on div at bounding box center [562, 215] width 291 height 88
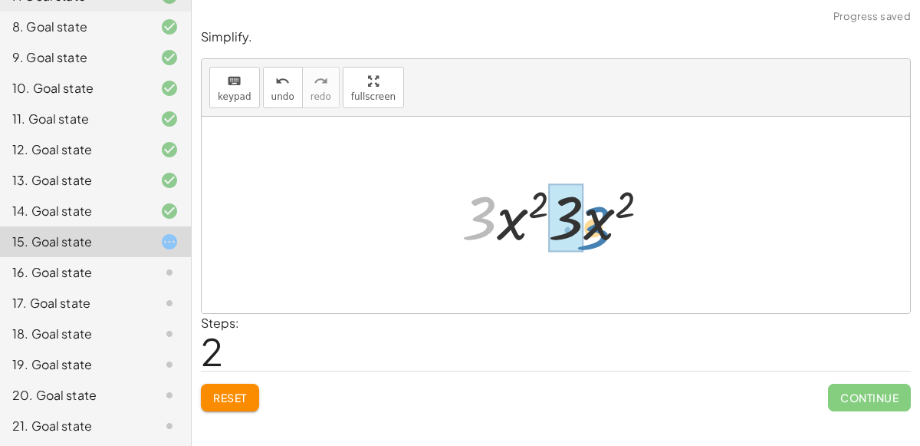
drag, startPoint x: 495, startPoint y: 216, endPoint x: 598, endPoint y: 224, distance: 103.8
click at [598, 224] on div at bounding box center [562, 215] width 216 height 79
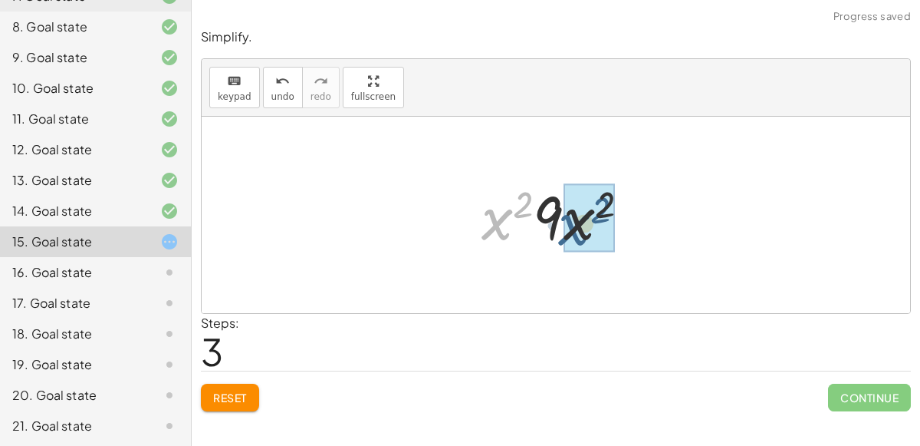
drag, startPoint x: 500, startPoint y: 215, endPoint x: 578, endPoint y: 219, distance: 77.6
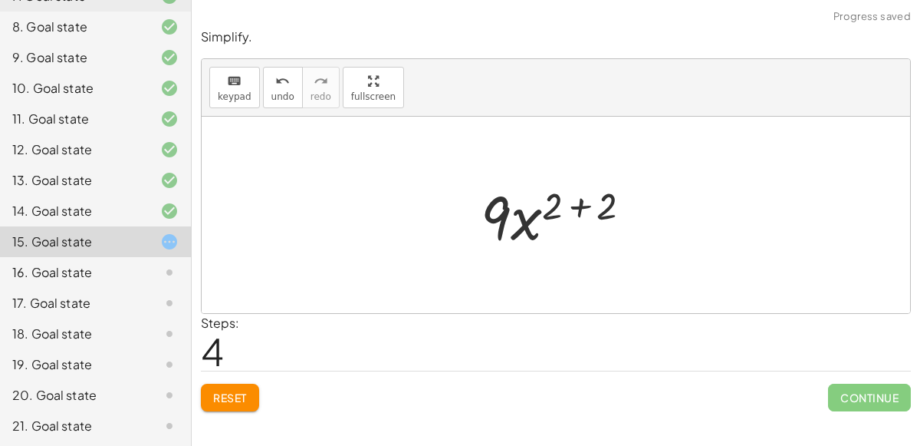
click at [578, 203] on div at bounding box center [562, 215] width 179 height 79
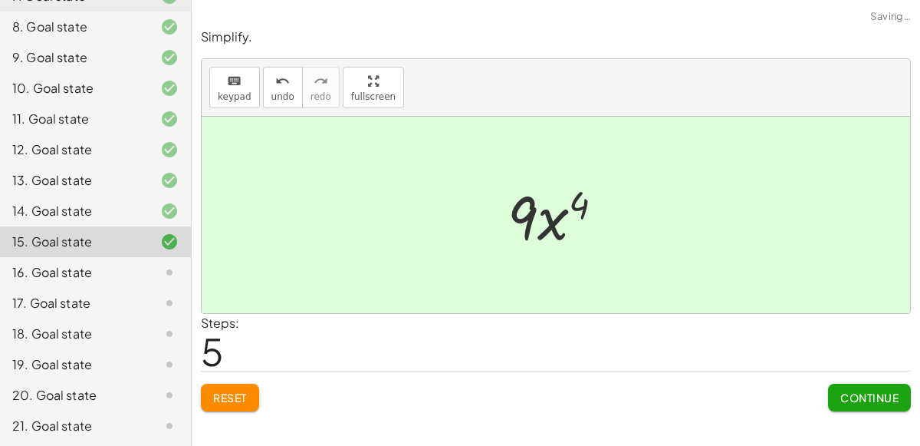
click at [835, 388] on button "Continue" at bounding box center [869, 398] width 83 height 28
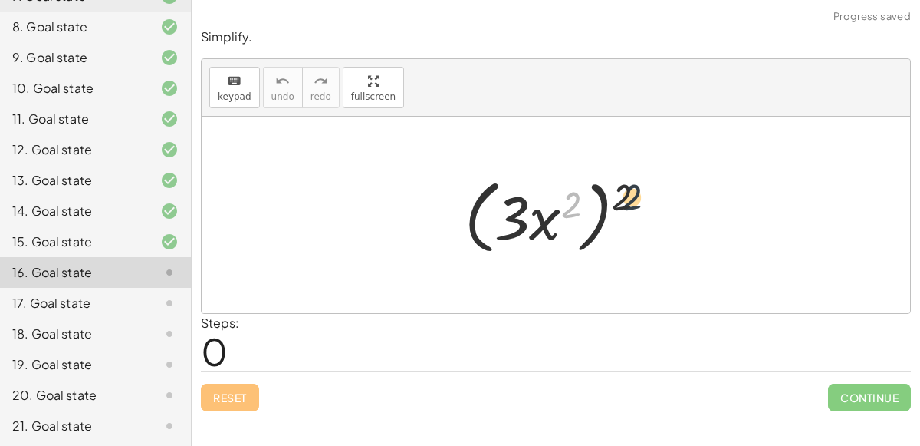
drag, startPoint x: 571, startPoint y: 200, endPoint x: 636, endPoint y: 192, distance: 65.7
click at [636, 192] on div at bounding box center [562, 215] width 210 height 88
drag, startPoint x: 575, startPoint y: 197, endPoint x: 635, endPoint y: 193, distance: 60.0
click at [635, 193] on div at bounding box center [562, 215] width 210 height 88
click at [599, 215] on div at bounding box center [562, 215] width 210 height 88
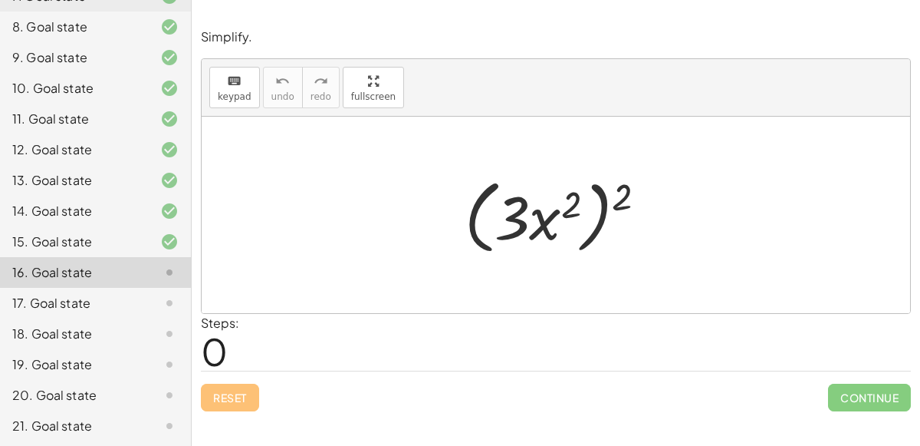
click at [600, 216] on div at bounding box center [562, 215] width 210 height 88
drag, startPoint x: 499, startPoint y: 214, endPoint x: 590, endPoint y: 212, distance: 90.5
click at [590, 212] on div at bounding box center [562, 215] width 210 height 88
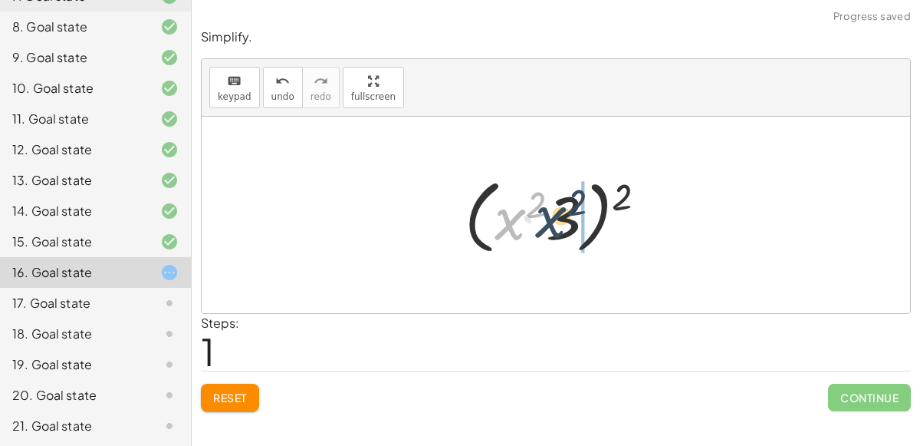
drag, startPoint x: 518, startPoint y: 222, endPoint x: 565, endPoint y: 220, distance: 47.6
click at [565, 220] on div at bounding box center [562, 215] width 210 height 88
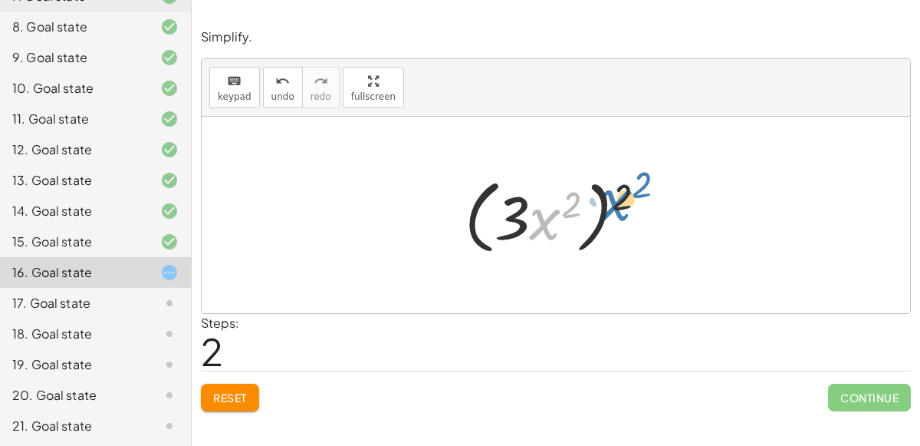
drag, startPoint x: 552, startPoint y: 216, endPoint x: 623, endPoint y: 196, distance: 73.3
click at [623, 196] on div at bounding box center [562, 215] width 210 height 88
drag, startPoint x: 623, startPoint y: 198, endPoint x: 560, endPoint y: 204, distance: 63.2
click at [560, 204] on div at bounding box center [562, 215] width 210 height 88
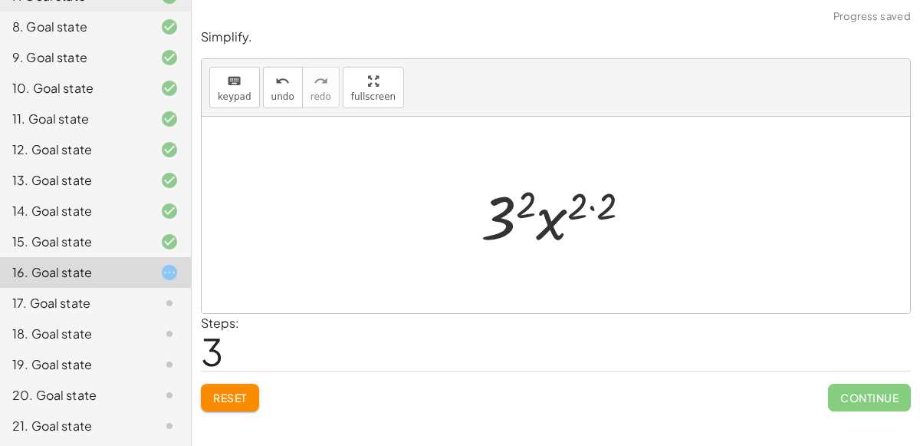
click at [588, 206] on div at bounding box center [562, 215] width 178 height 79
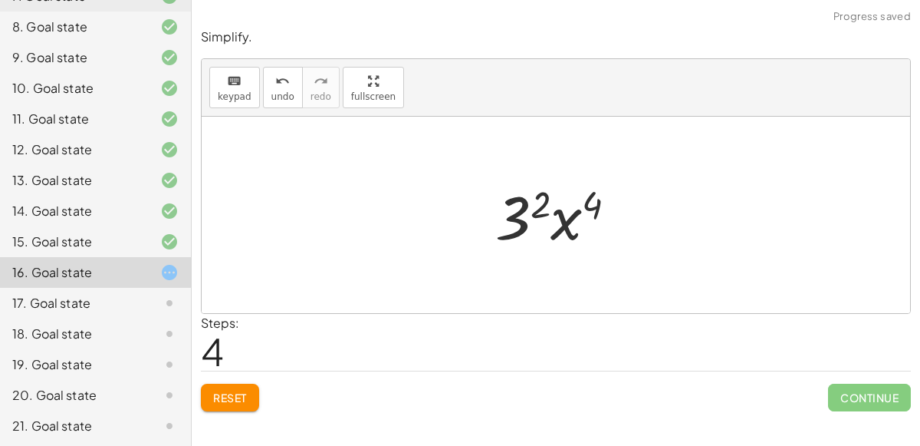
click at [542, 205] on div at bounding box center [563, 215] width 150 height 79
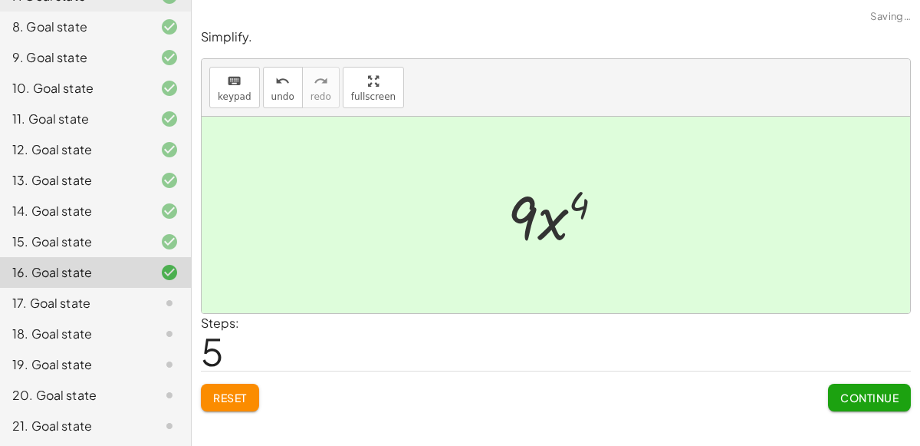
click at [851, 397] on span "Continue" at bounding box center [870, 397] width 58 height 14
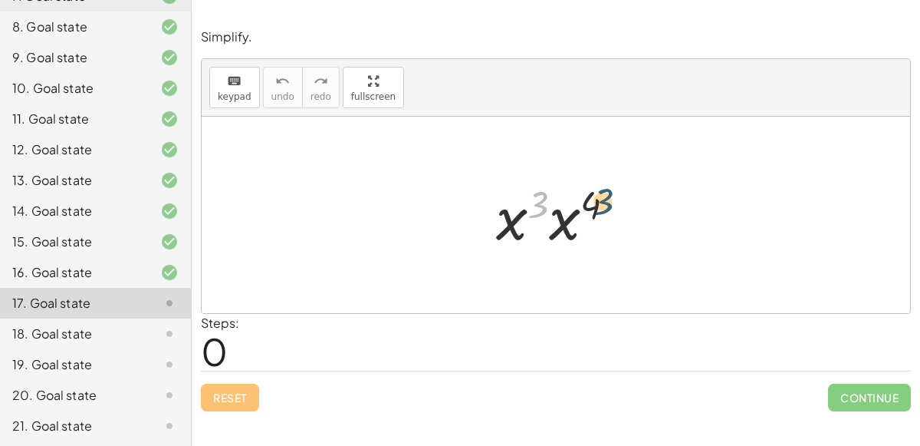
drag, startPoint x: 542, startPoint y: 201, endPoint x: 607, endPoint y: 198, distance: 64.5
click at [607, 198] on div at bounding box center [562, 215] width 147 height 79
click at [533, 222] on div at bounding box center [562, 215] width 147 height 79
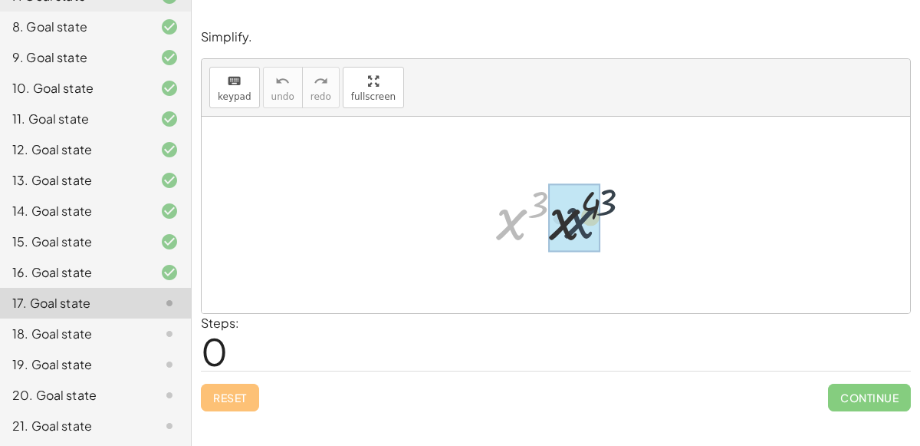
drag, startPoint x: 518, startPoint y: 216, endPoint x: 598, endPoint y: 214, distance: 80.6
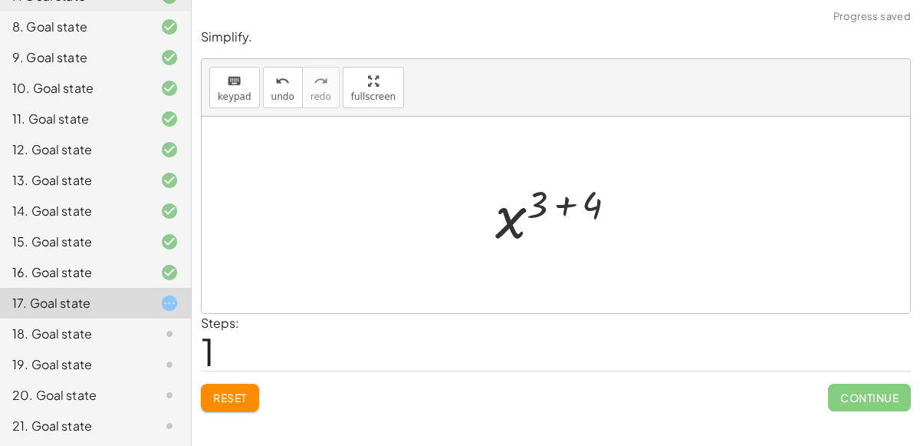
click at [565, 206] on div at bounding box center [563, 215] width 150 height 76
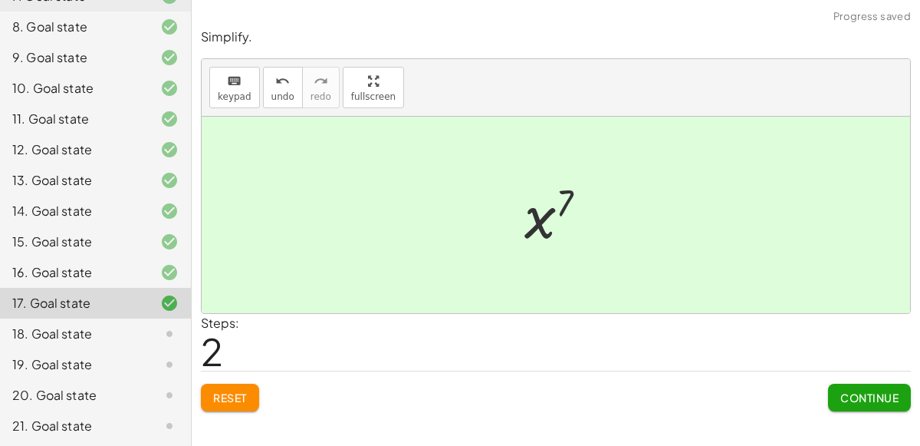
click at [854, 398] on span "Continue" at bounding box center [870, 397] width 58 height 14
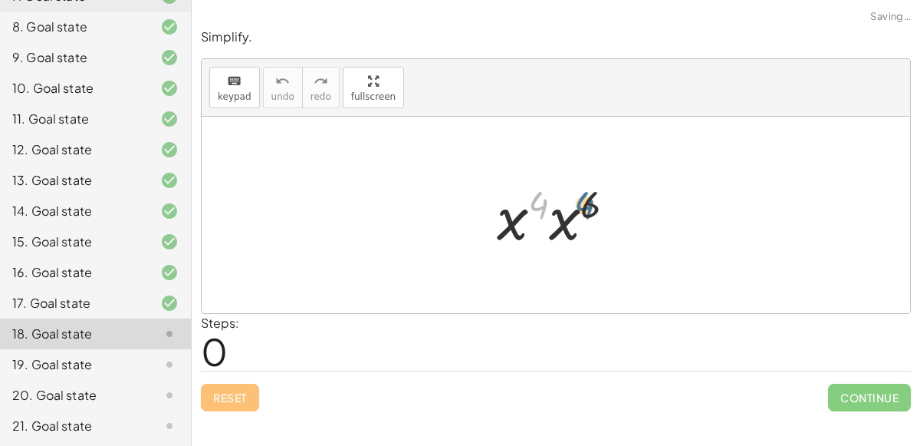
drag, startPoint x: 542, startPoint y: 192, endPoint x: 593, endPoint y: 193, distance: 50.6
click at [593, 193] on div at bounding box center [562, 215] width 146 height 79
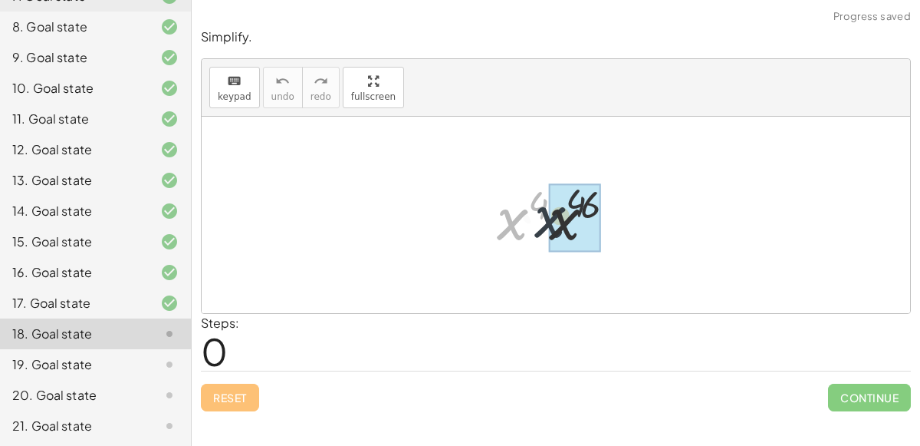
drag, startPoint x: 517, startPoint y: 220, endPoint x: 561, endPoint y: 217, distance: 44.6
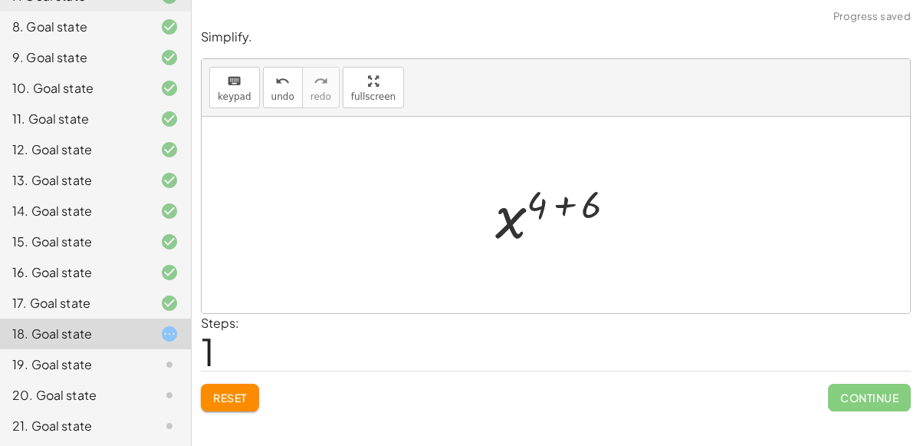
click at [563, 206] on div at bounding box center [562, 215] width 149 height 76
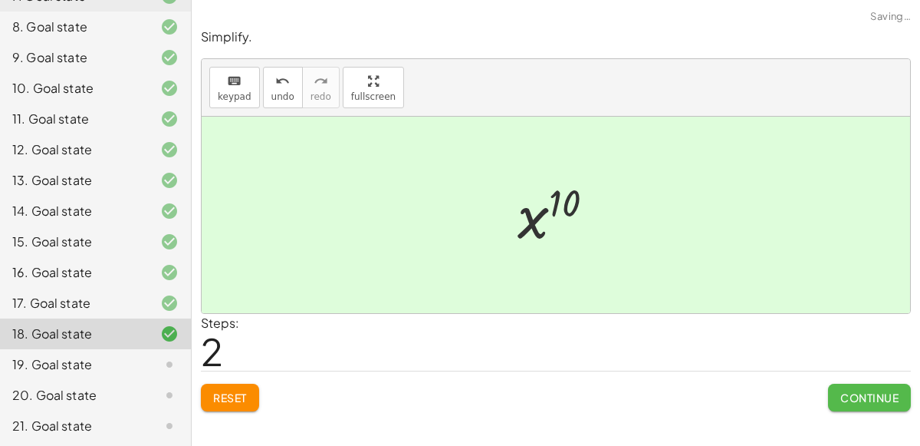
click at [846, 408] on button "Continue" at bounding box center [869, 398] width 83 height 28
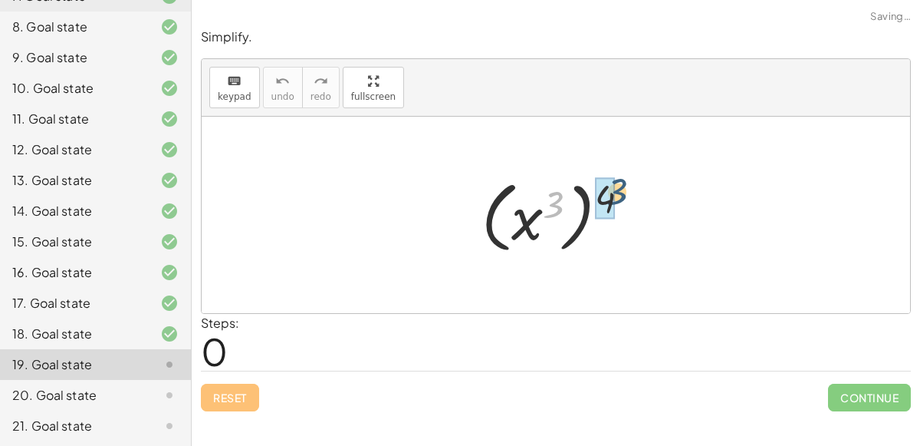
drag, startPoint x: 552, startPoint y: 199, endPoint x: 616, endPoint y: 187, distance: 64.8
click at [616, 187] on div at bounding box center [562, 215] width 176 height 85
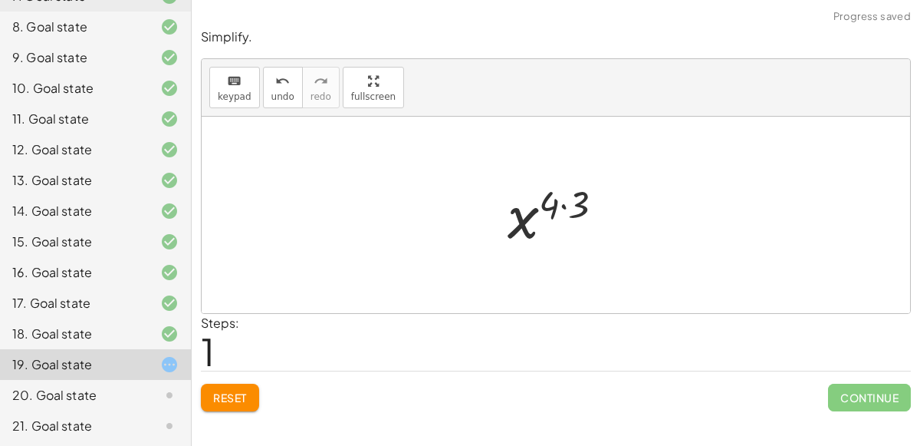
click at [565, 203] on div at bounding box center [561, 215] width 123 height 76
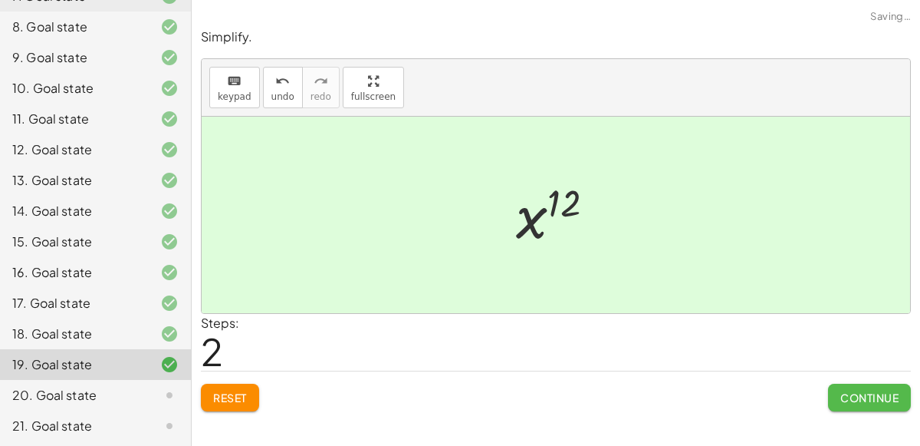
click at [851, 399] on span "Continue" at bounding box center [870, 397] width 58 height 14
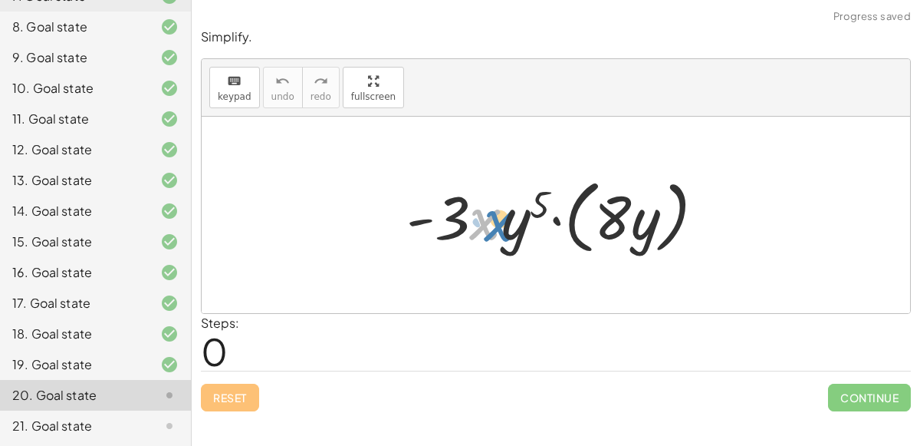
drag, startPoint x: 499, startPoint y: 225, endPoint x: 512, endPoint y: 226, distance: 12.4
click at [512, 226] on div at bounding box center [562, 215] width 327 height 88
click at [558, 218] on div at bounding box center [562, 215] width 327 height 88
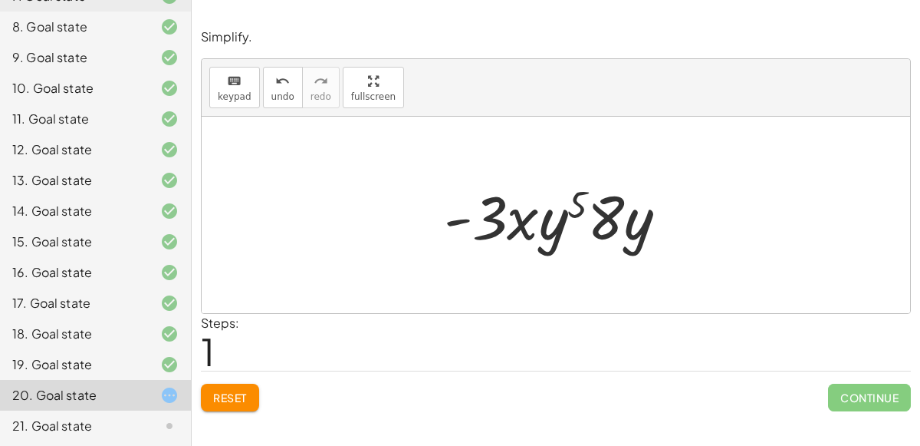
click at [564, 209] on div at bounding box center [562, 215] width 252 height 79
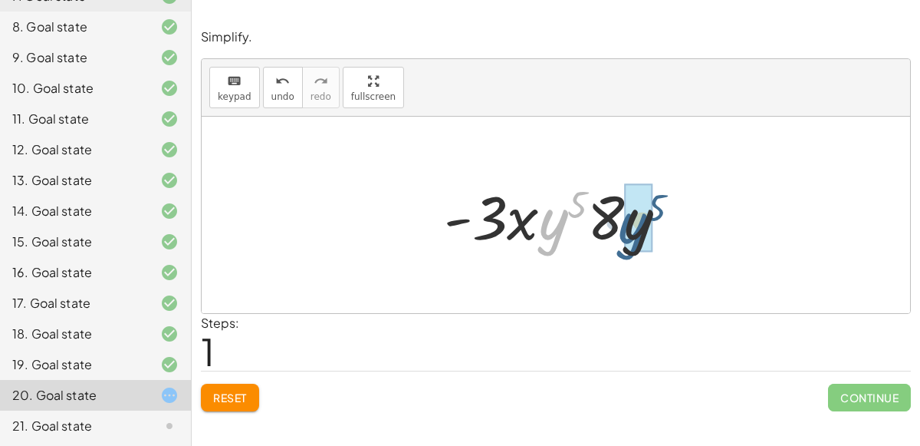
drag, startPoint x: 561, startPoint y: 230, endPoint x: 644, endPoint y: 234, distance: 82.9
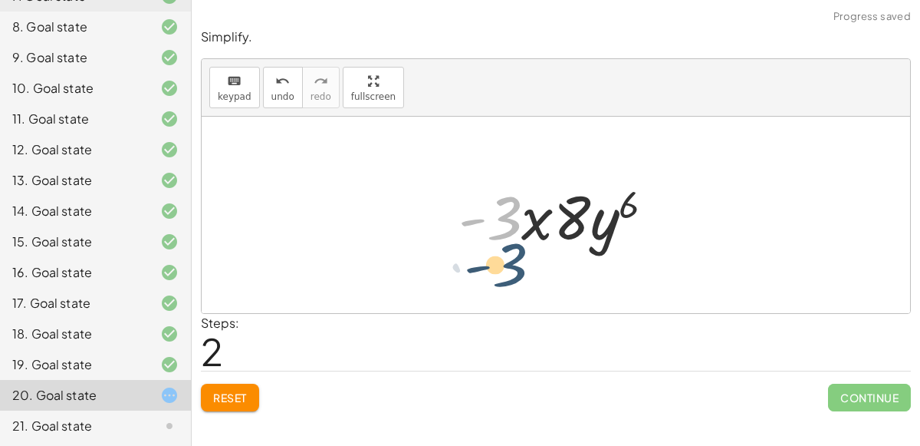
drag, startPoint x: 508, startPoint y: 220, endPoint x: 513, endPoint y: 268, distance: 47.9
click at [513, 268] on div "· - 3 · x · y 5 · ( · 8 · y ) · - 3 · x · y 5 · 8 · y · - 3 · - 3 · x · y · 8 6" at bounding box center [556, 215] width 709 height 196
click at [537, 219] on div at bounding box center [562, 215] width 223 height 79
click at [565, 219] on div at bounding box center [562, 215] width 223 height 79
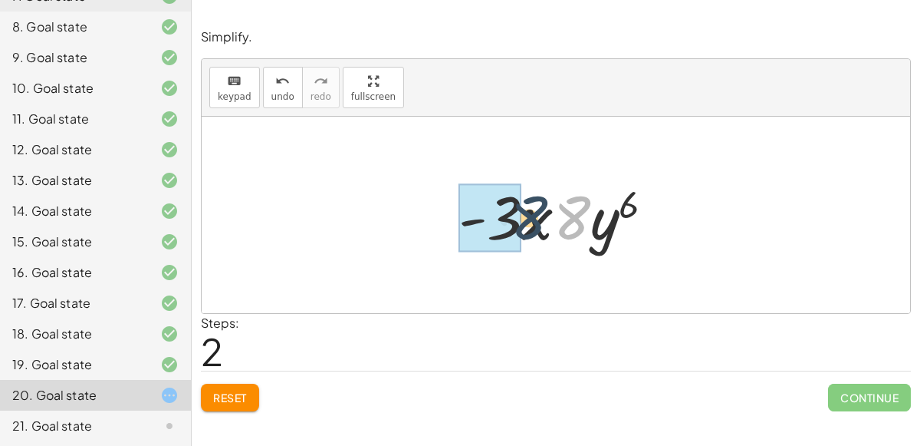
drag, startPoint x: 565, startPoint y: 219, endPoint x: 508, endPoint y: 217, distance: 56.8
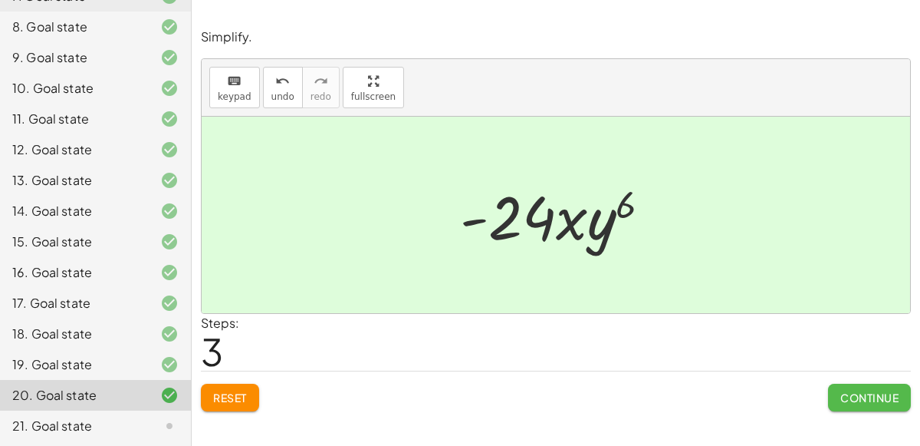
click at [863, 405] on button "Continue" at bounding box center [869, 398] width 83 height 28
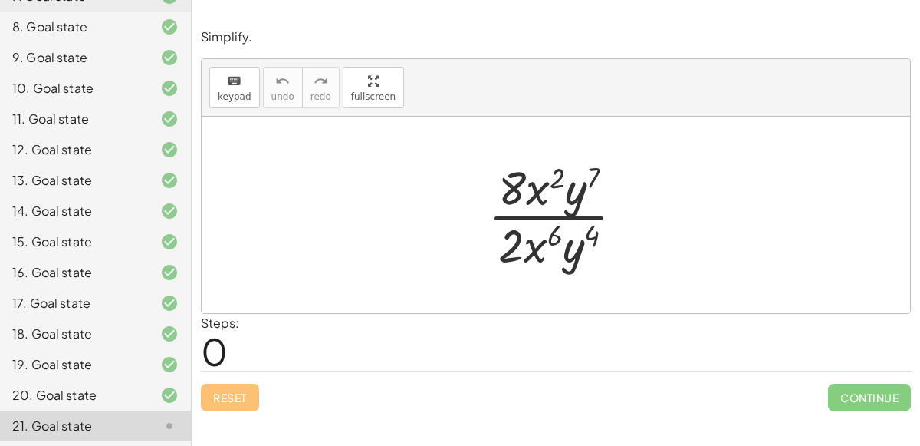
click at [528, 212] on div at bounding box center [562, 215] width 163 height 118
click at [529, 194] on div at bounding box center [562, 215] width 163 height 118
drag, startPoint x: 524, startPoint y: 244, endPoint x: 525, endPoint y: 200, distance: 43.7
click at [525, 200] on div at bounding box center [562, 215] width 163 height 118
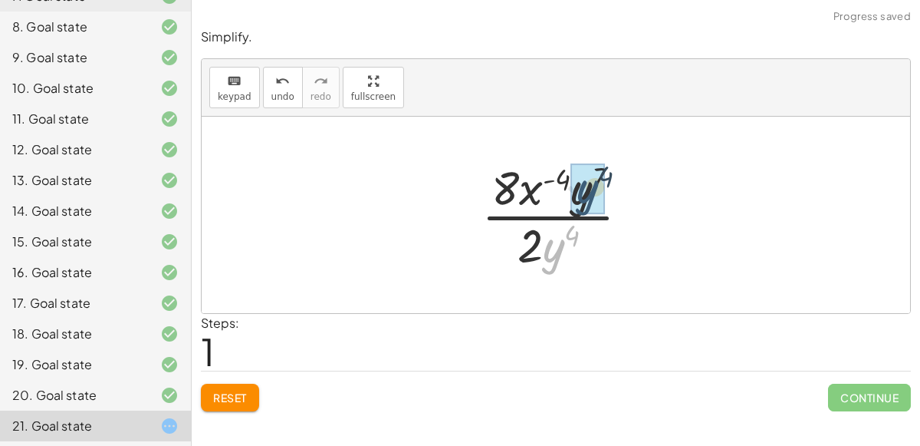
drag, startPoint x: 560, startPoint y: 249, endPoint x: 594, endPoint y: 189, distance: 68.7
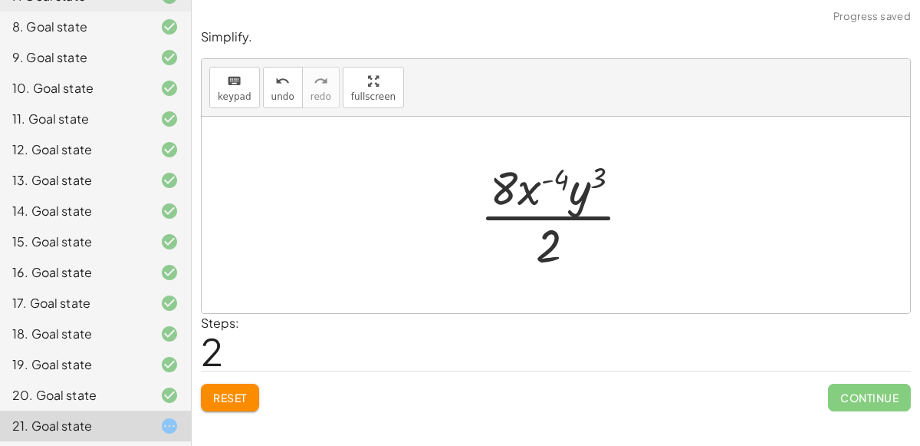
click at [549, 219] on div at bounding box center [562, 215] width 179 height 118
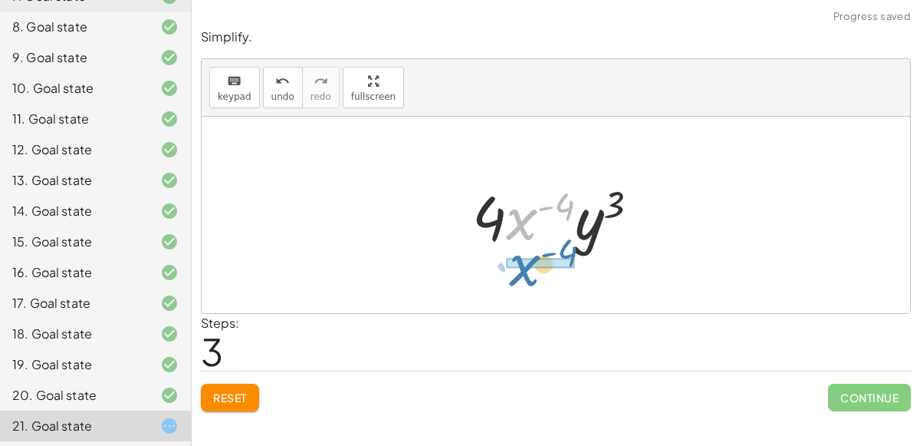
drag, startPoint x: 529, startPoint y: 209, endPoint x: 532, endPoint y: 255, distance: 46.9
click at [532, 255] on div "· 8 · x 2 · y 7 · 2 · x 6 · y 4 · 8 · x ( + 2 − 6 ) · y 7 · 2 · y 4 · 8 · x ( -…" at bounding box center [556, 215] width 214 height 87
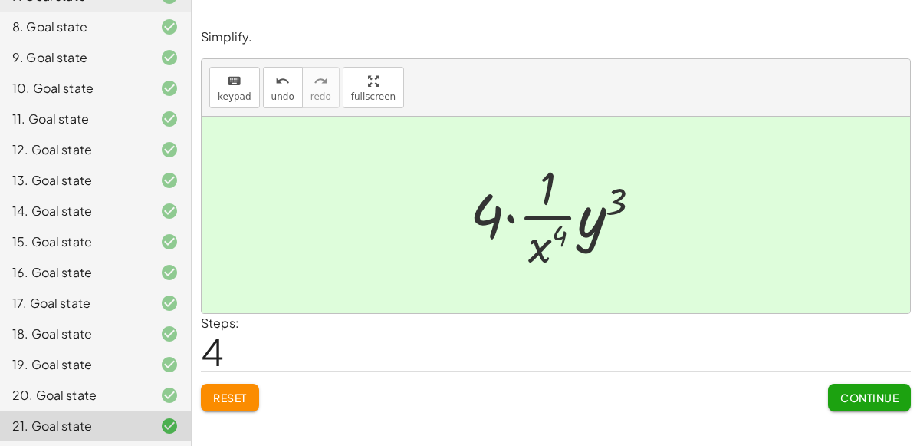
click at [838, 397] on button "Continue" at bounding box center [869, 398] width 83 height 28
